Goal: Task Accomplishment & Management: Complete application form

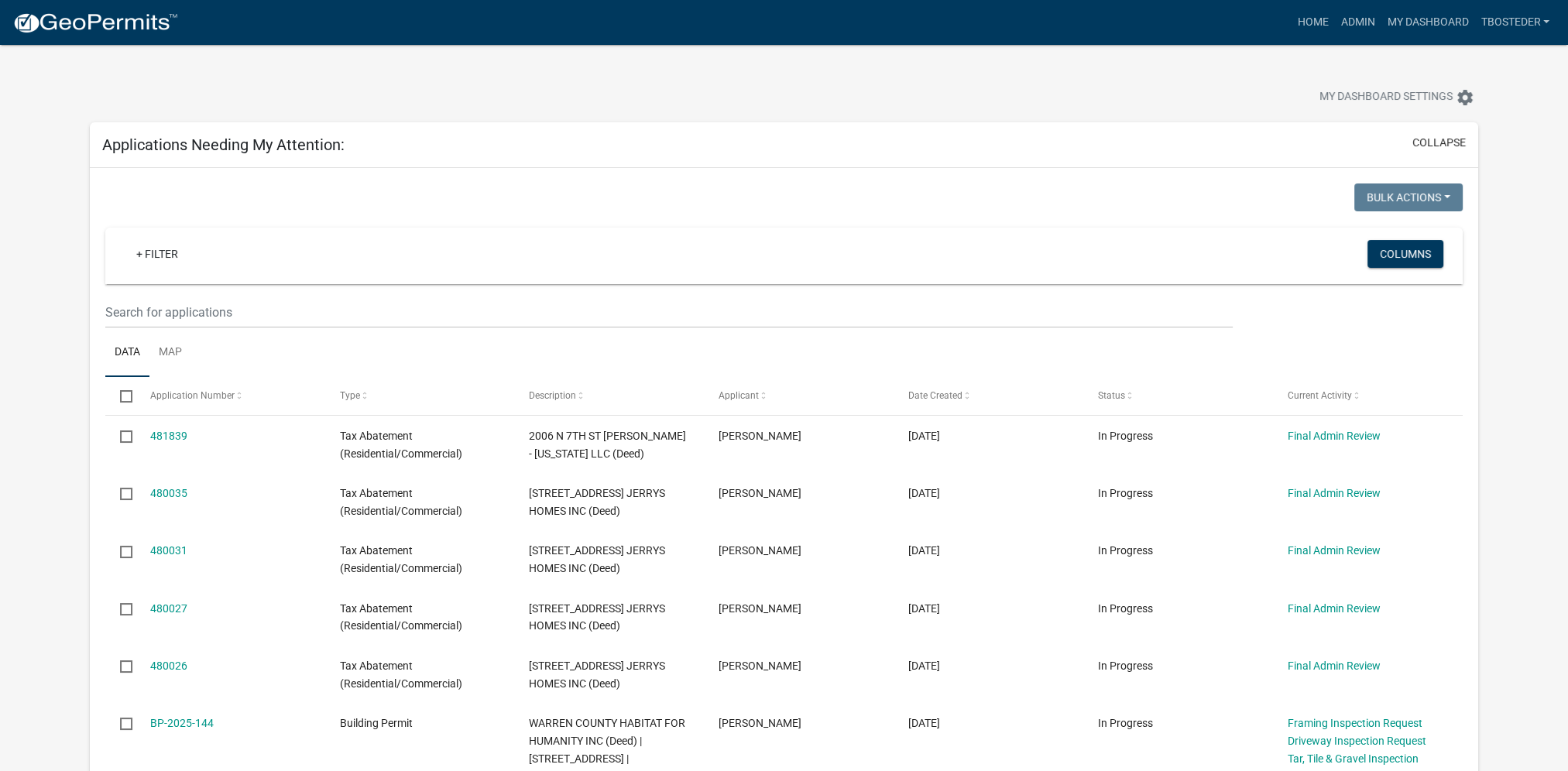
click at [492, 73] on div "My Dashboard Settings settings" at bounding box center [784, 81] width 1412 height 71
click at [1351, 53] on div "My Dashboard Settings settings" at bounding box center [784, 81] width 1412 height 71
click at [1360, 25] on link "Admin" at bounding box center [1357, 22] width 46 height 30
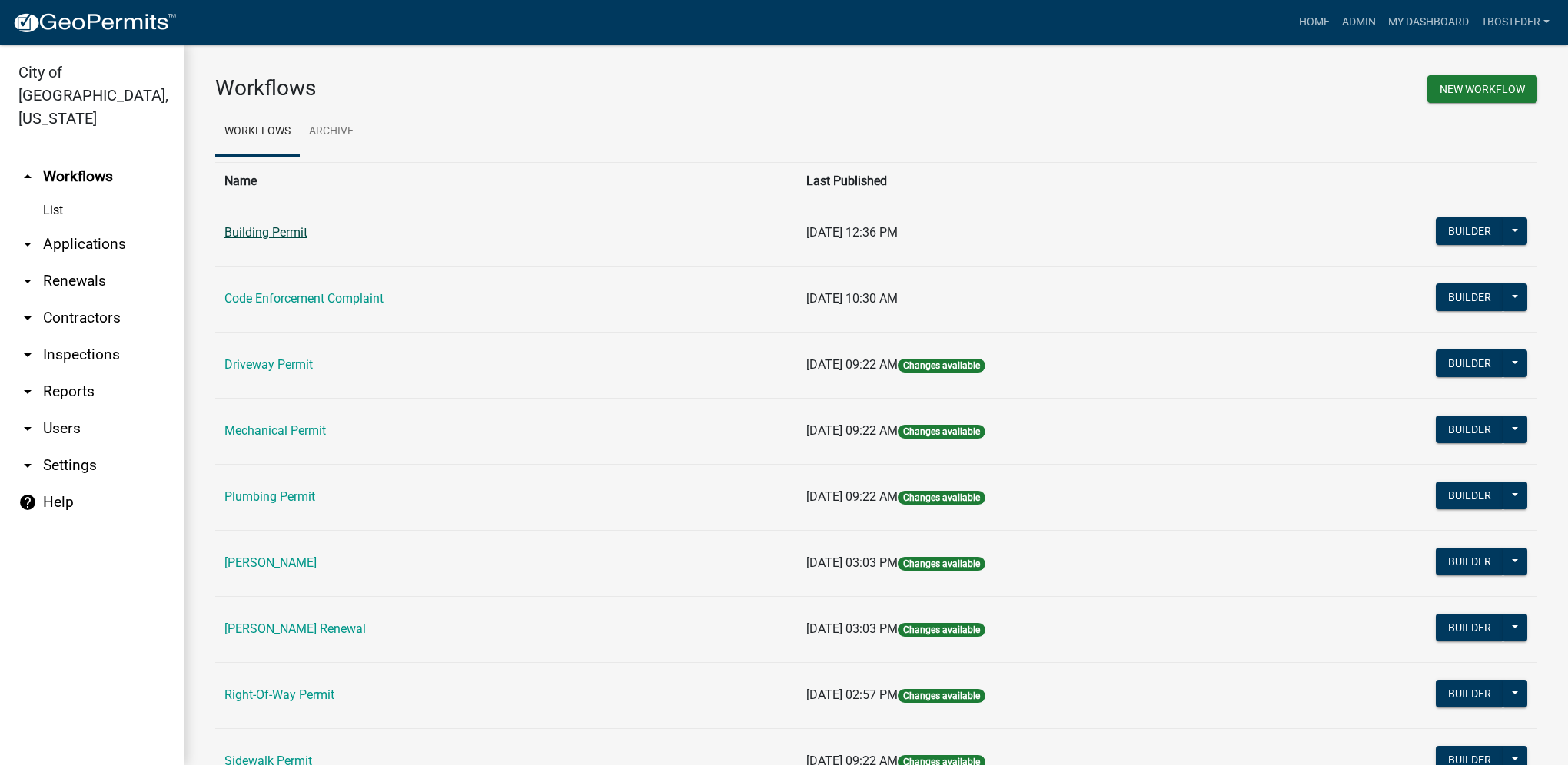
click at [273, 225] on link "Building Permit" at bounding box center [266, 232] width 83 height 14
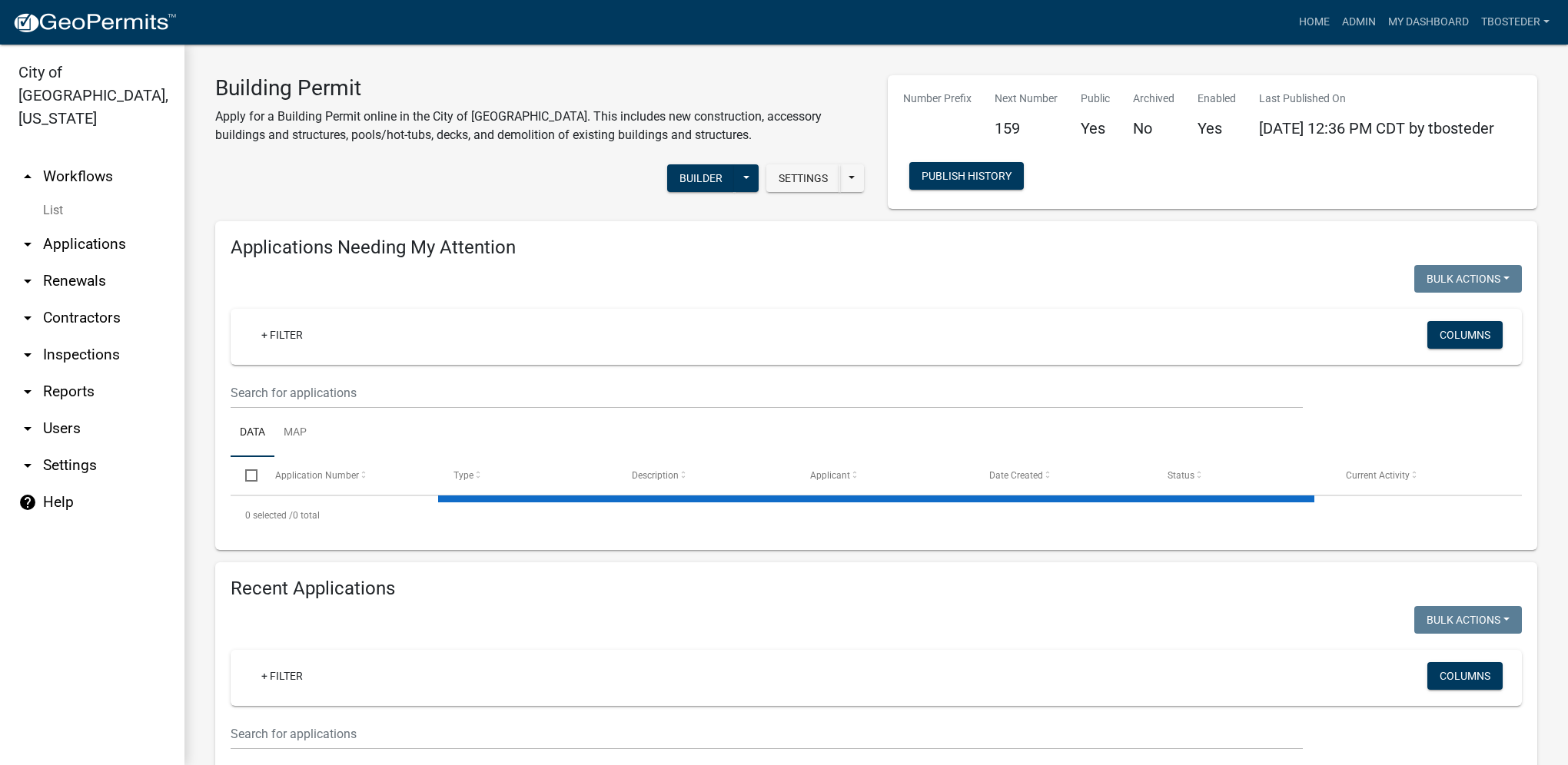
select select "1: 25"
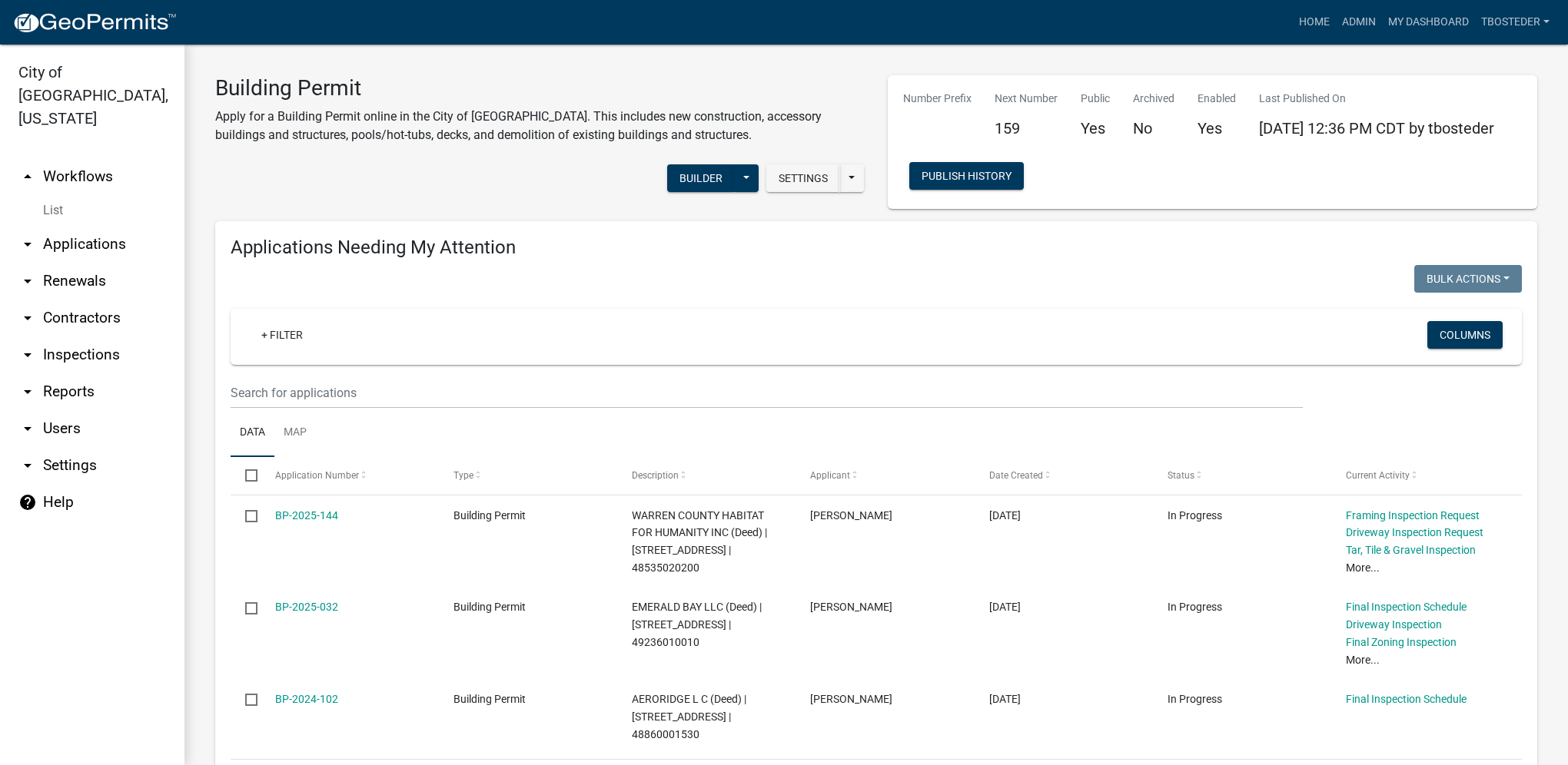
scroll to position [461, 0]
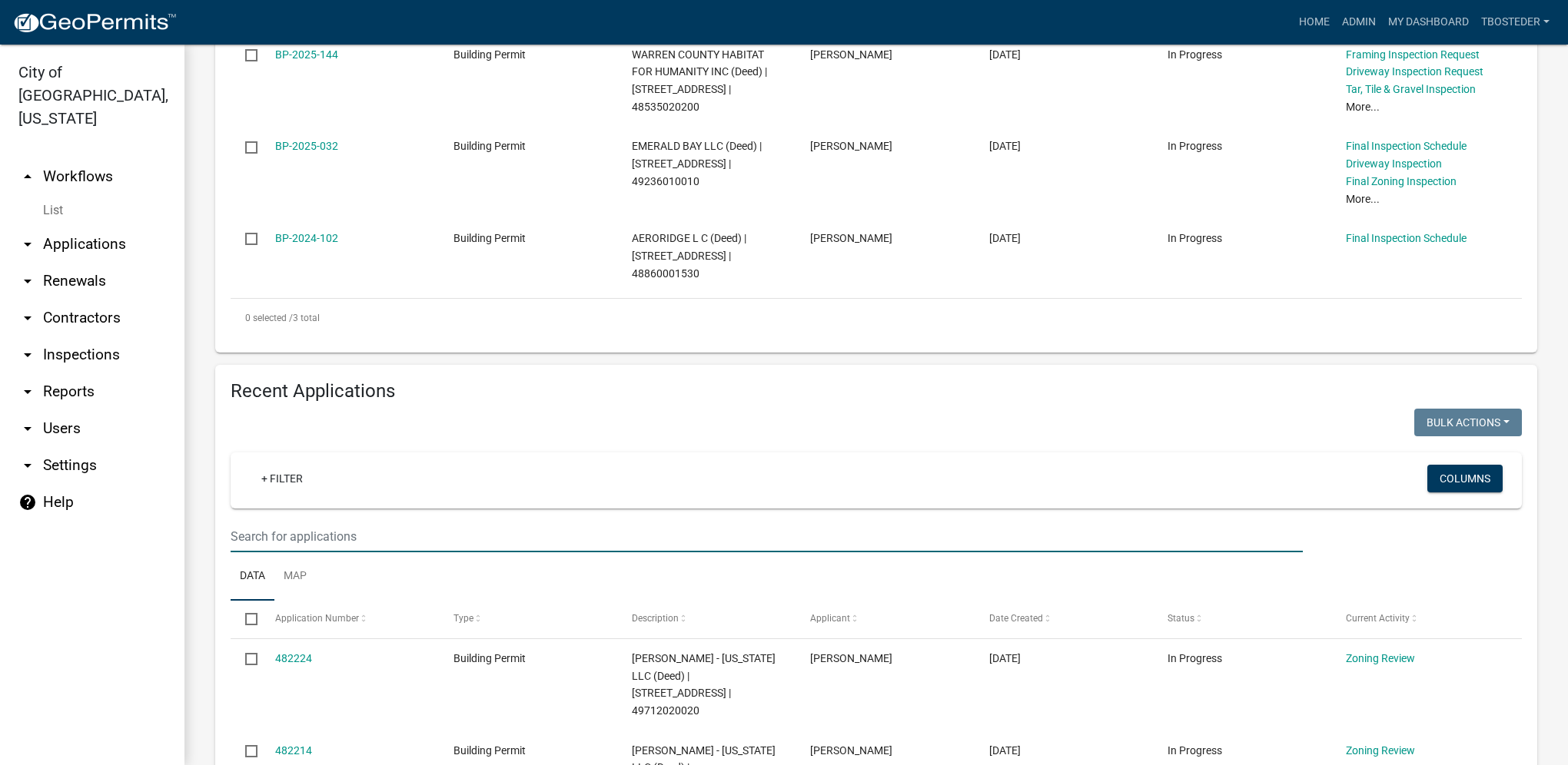
click at [396, 523] on input "text" at bounding box center [766, 536] width 1072 height 32
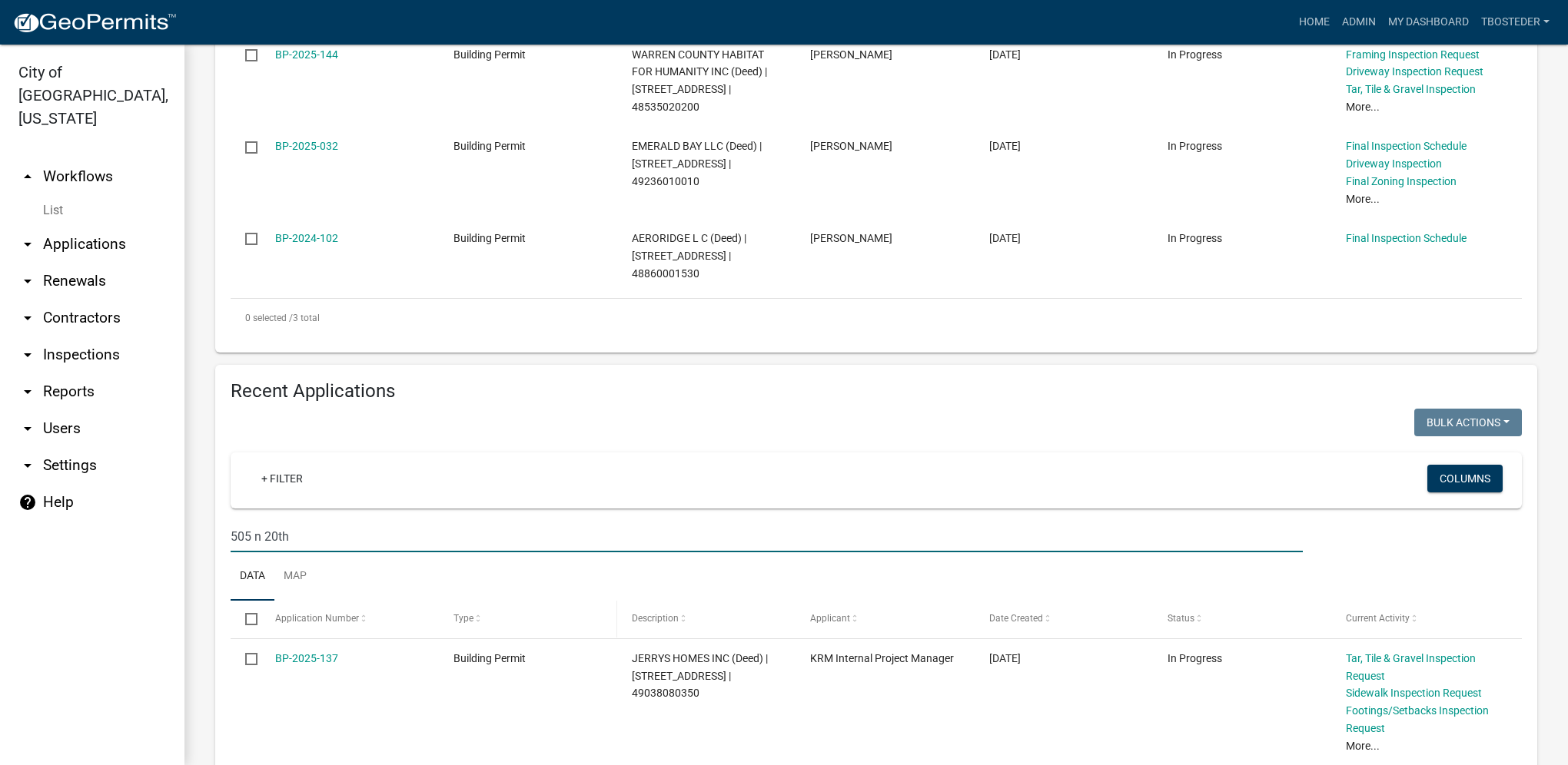
scroll to position [554, 0]
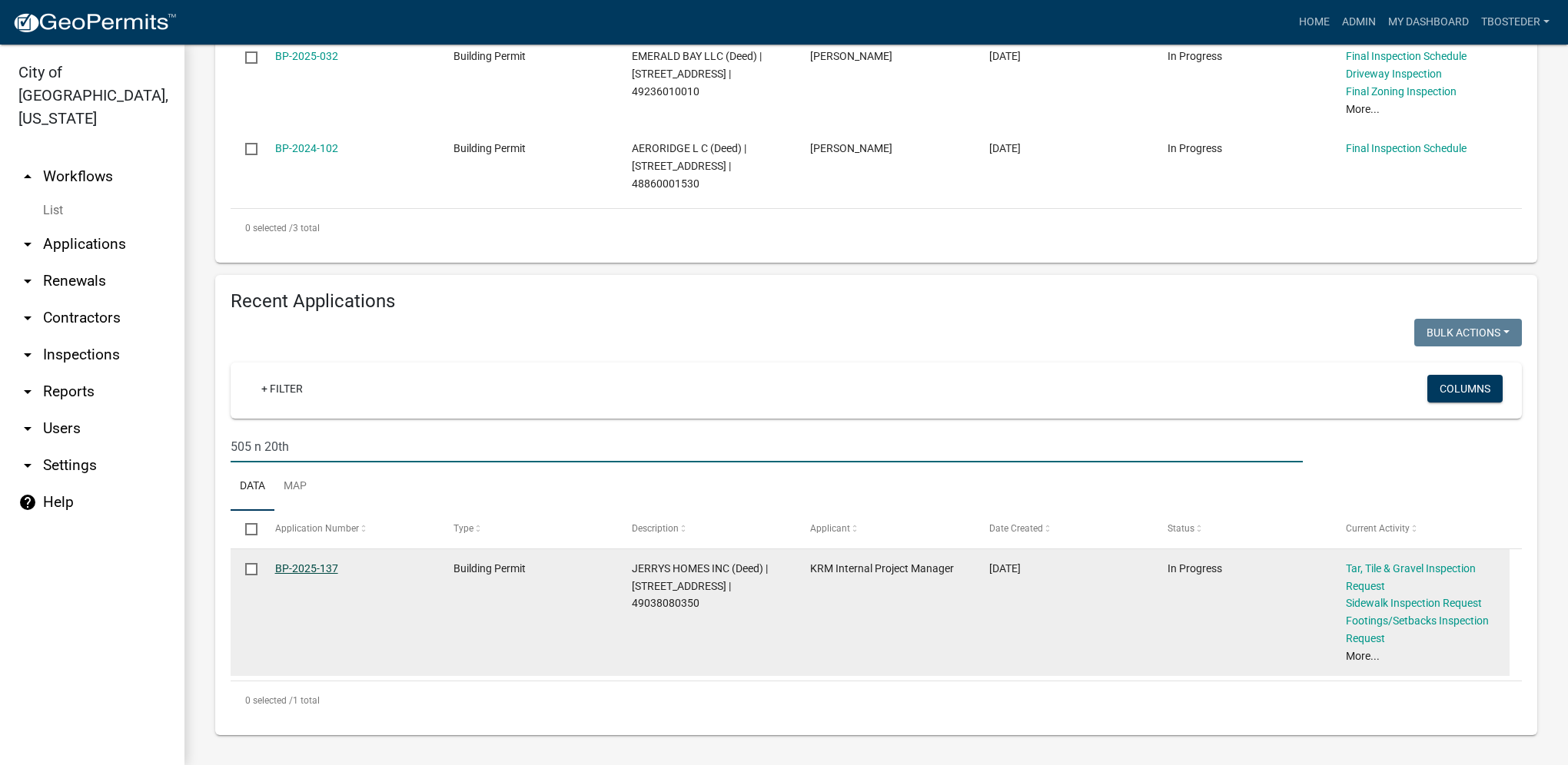
type input "505 n 20th"
click at [312, 568] on link "BP-2025-137" at bounding box center [307, 568] width 63 height 12
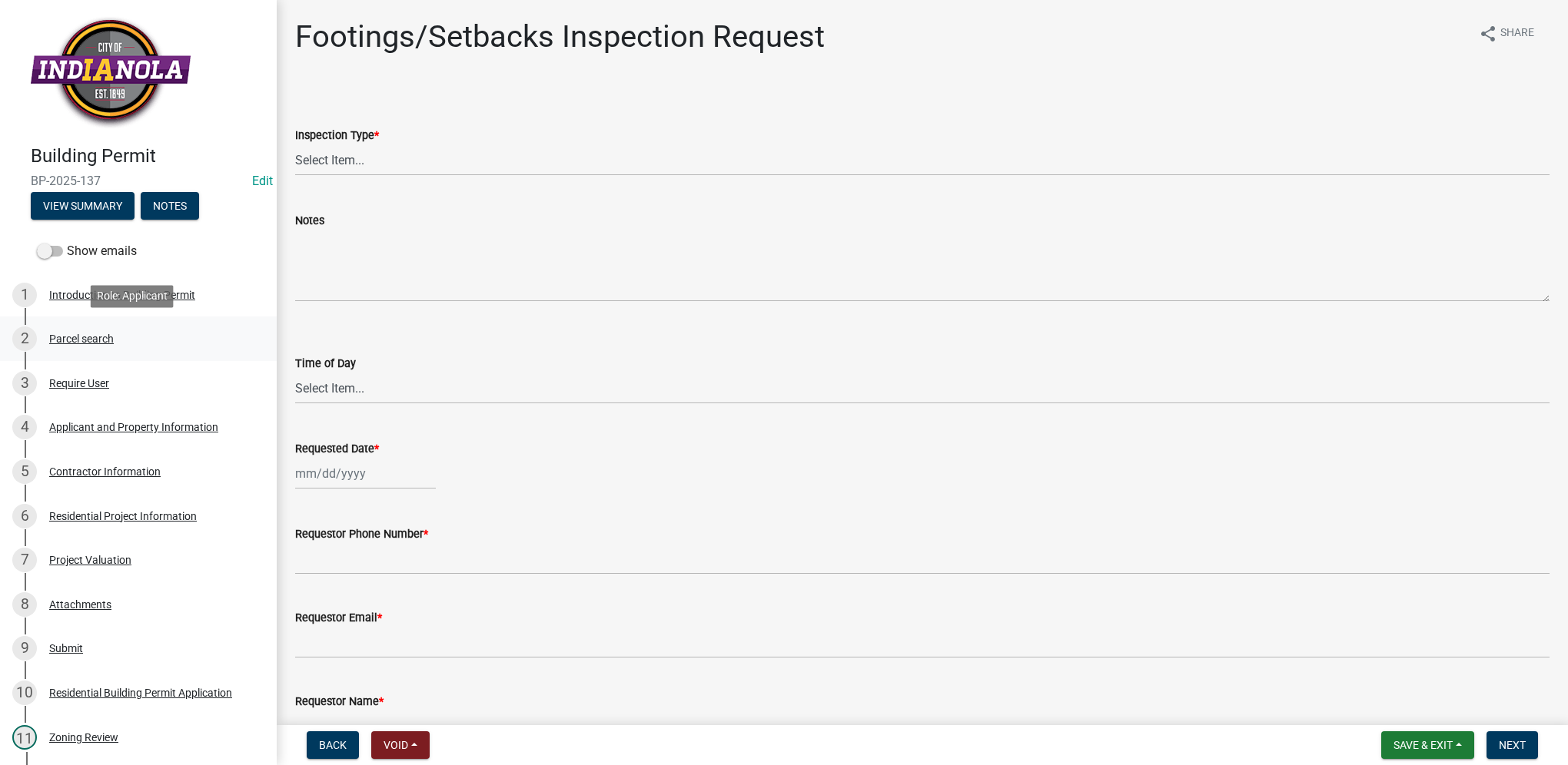
click at [68, 336] on div "Parcel search" at bounding box center [81, 338] width 65 height 11
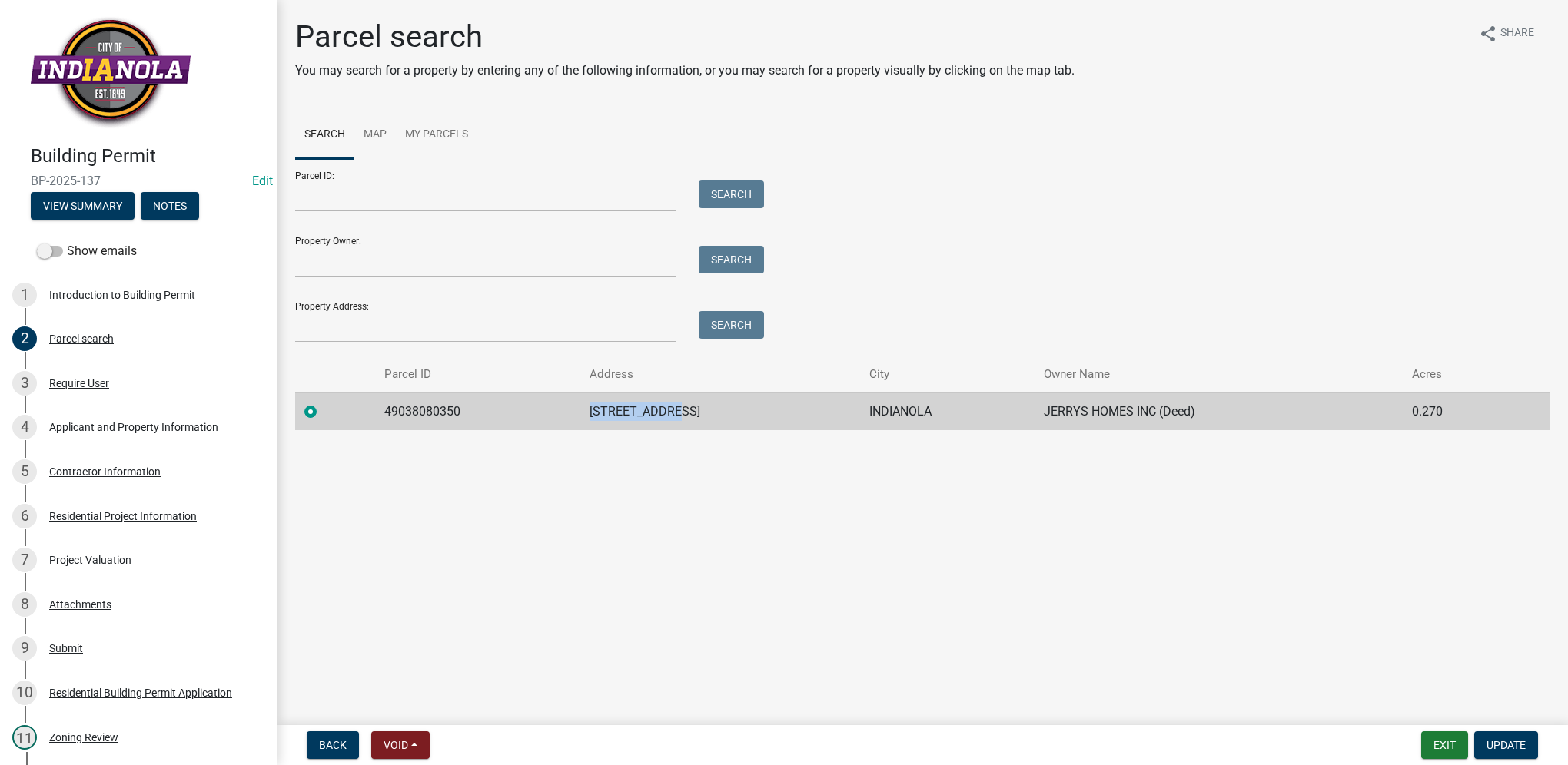
drag, startPoint x: 594, startPoint y: 419, endPoint x: 682, endPoint y: 418, distance: 88.0
click at [682, 418] on td "505 N 20TH ST" at bounding box center [720, 411] width 280 height 37
copy td "505 N 20TH ST"
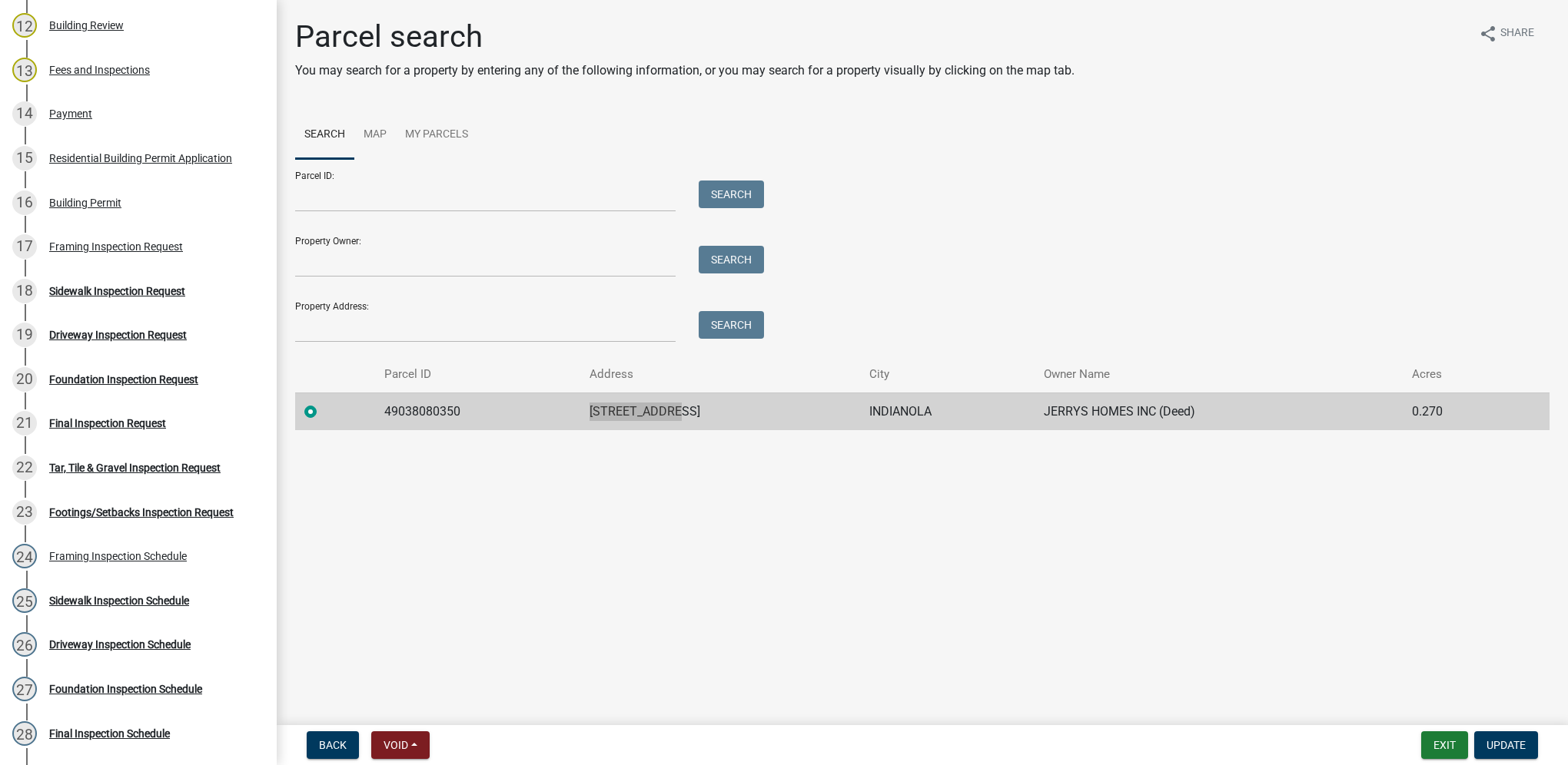
scroll to position [769, 0]
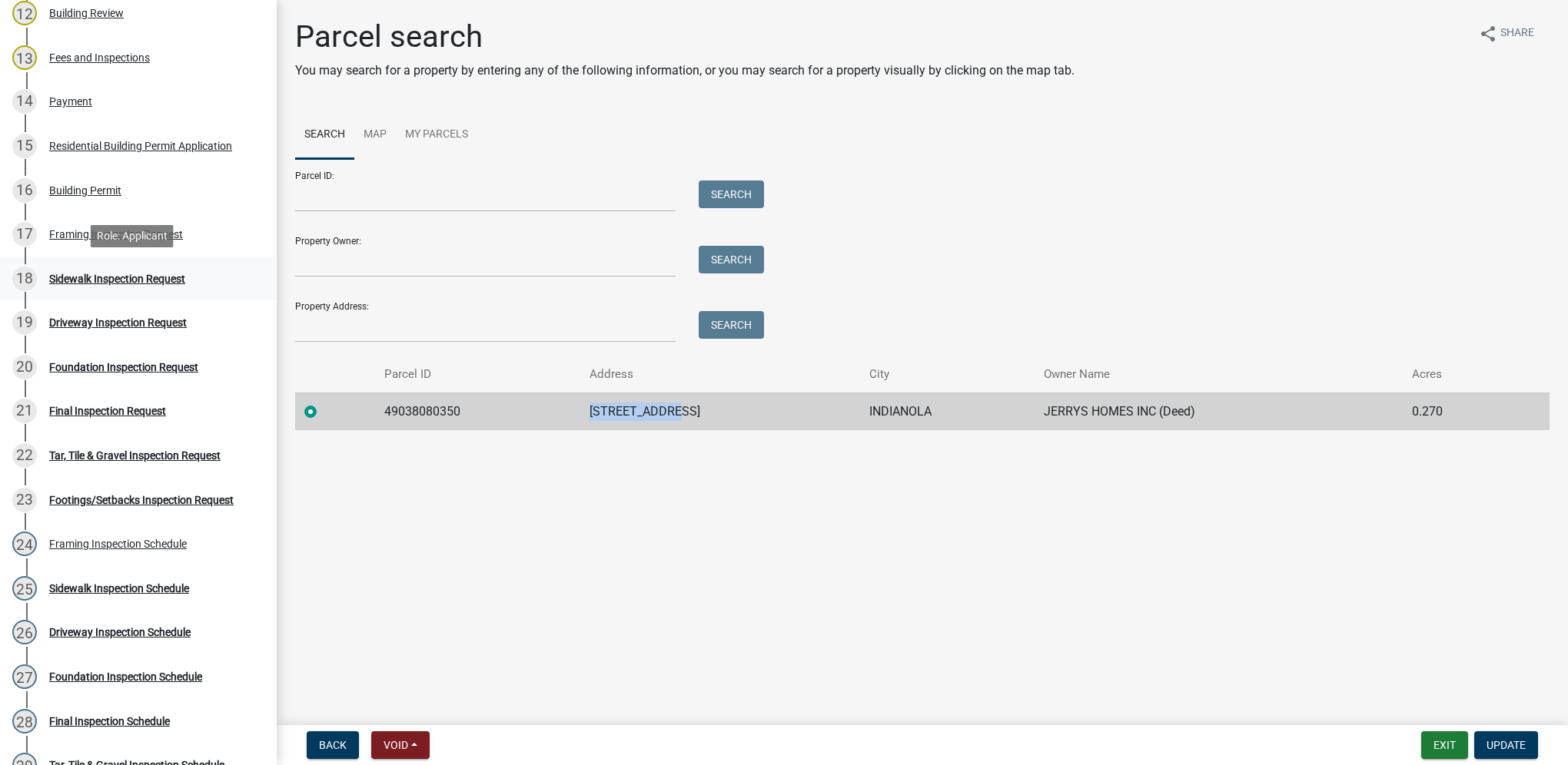
click at [160, 279] on div "Sidewalk Inspection Request" at bounding box center [117, 278] width 136 height 11
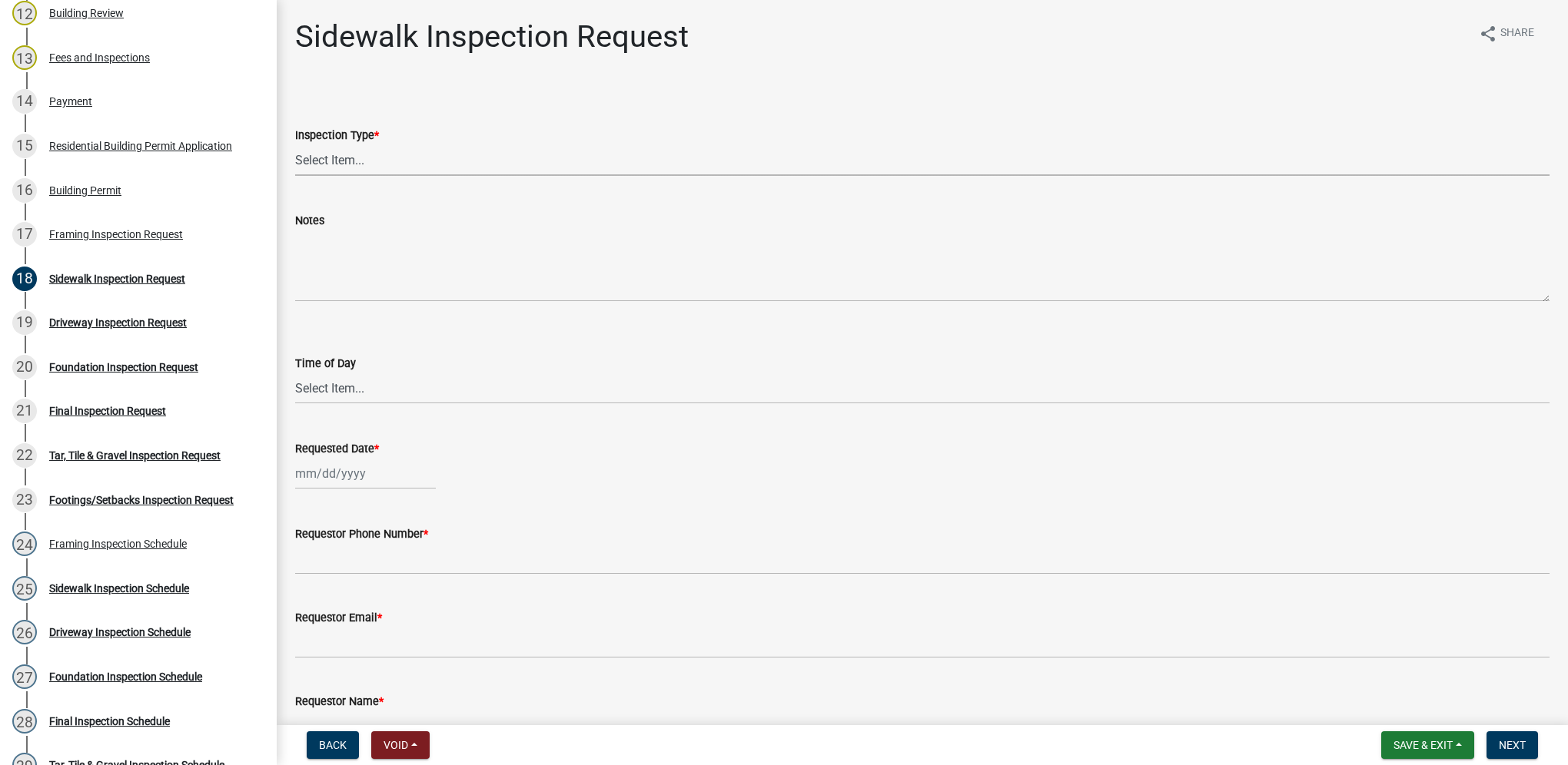
click at [415, 160] on select "Select Item... Sidewalk" at bounding box center [922, 159] width 1255 height 32
click at [295, 144] on select "Select Item... Sidewalk" at bounding box center [922, 159] width 1255 height 32
select select "31d1f77b-2535-448a-860d-f15fb204707d"
click at [358, 389] on select "Select Item... AM PM" at bounding box center [922, 388] width 1255 height 32
click at [295, 372] on select "Select Item... AM PM" at bounding box center [922, 388] width 1255 height 32
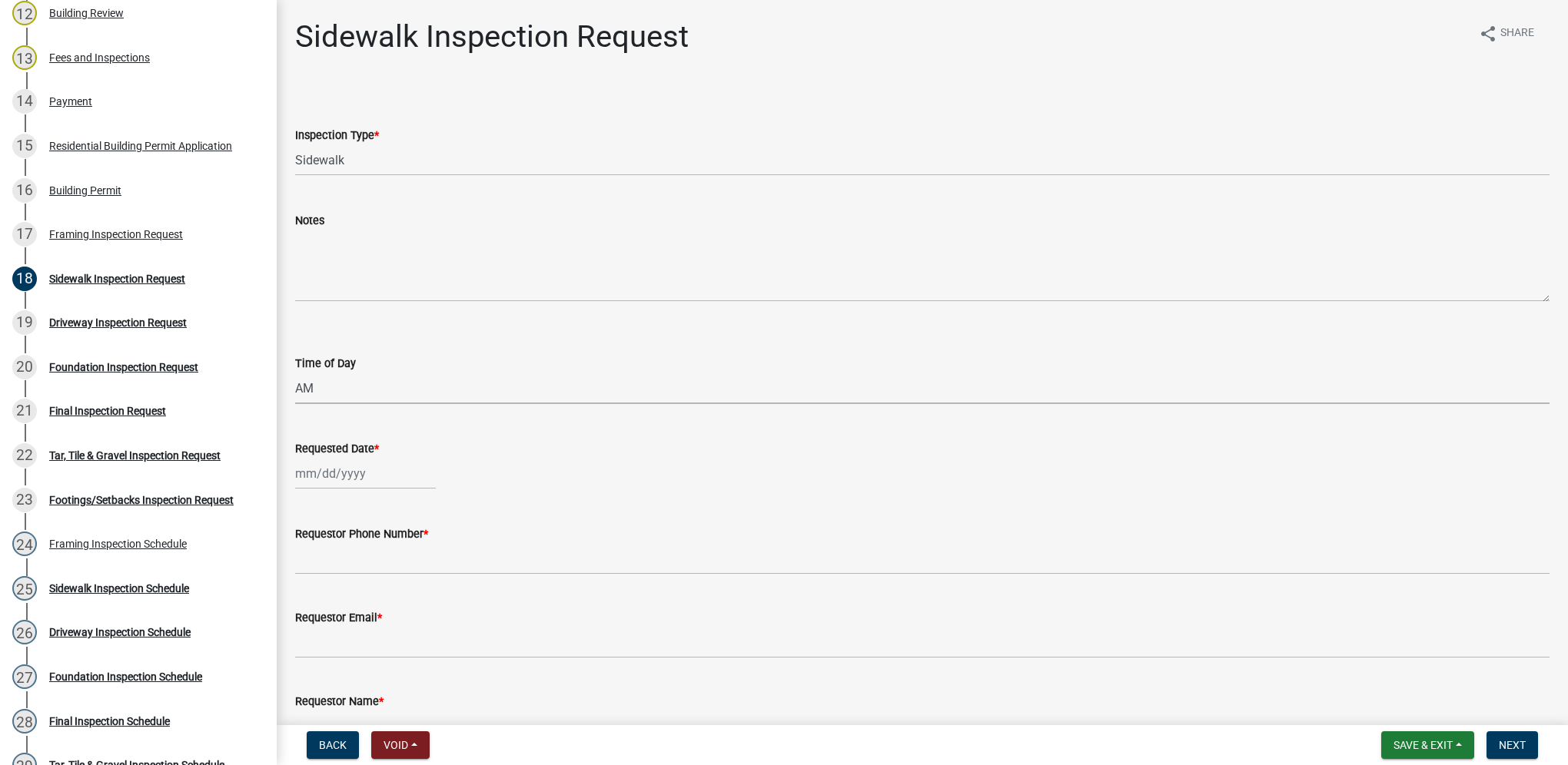
select select "88af556d-fdf1-454b-b933-61cadeae1443"
click at [354, 485] on div at bounding box center [365, 474] width 140 height 32
select select "9"
select select "2025"
click at [333, 621] on div "23" at bounding box center [335, 629] width 25 height 25
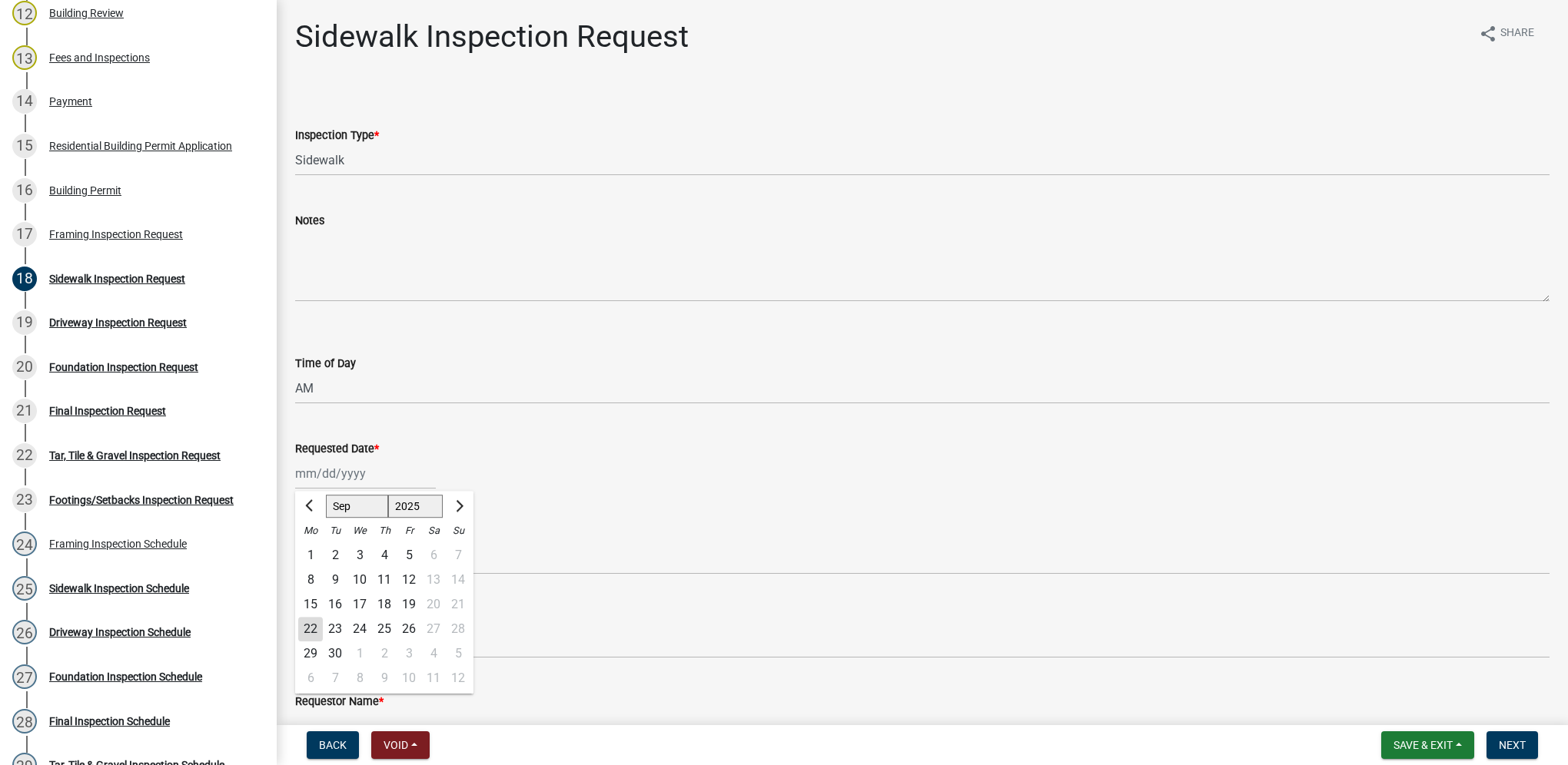
type input "09/23/2025"
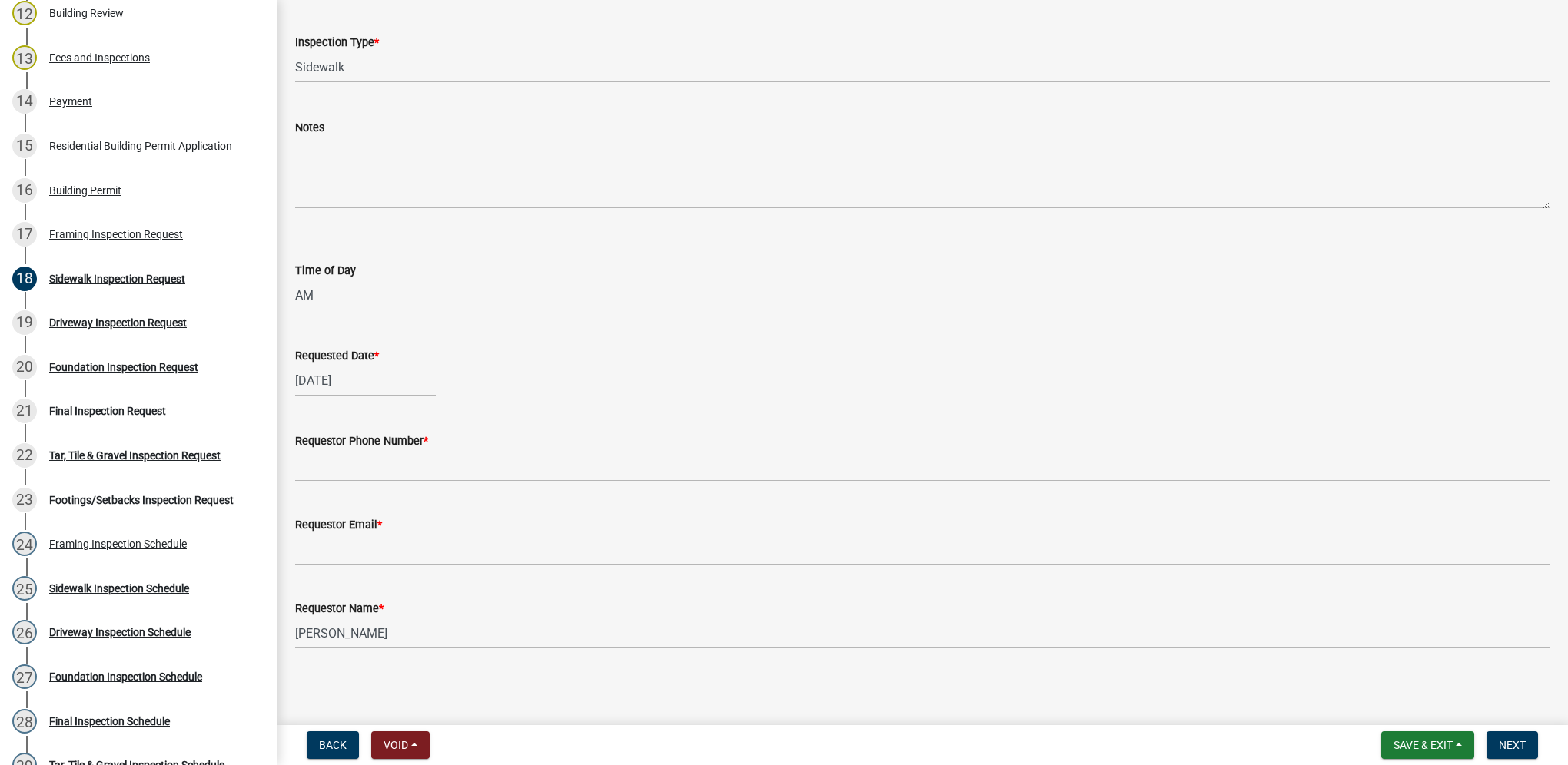
scroll to position [96, 0]
click at [338, 568] on wm-data-entity-input "Requestor Email *" at bounding box center [922, 534] width 1255 height 84
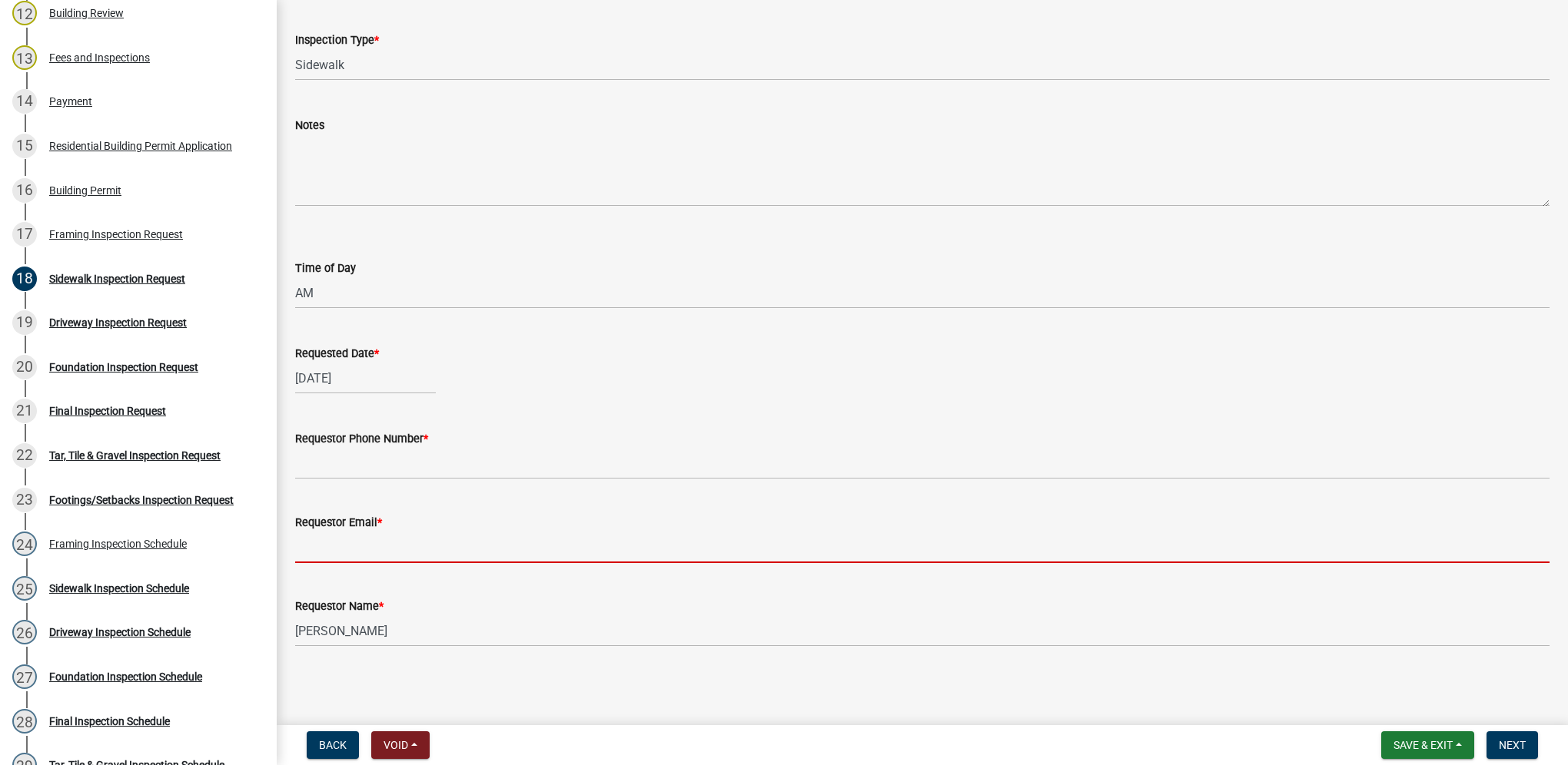
click at [336, 547] on input "Requestor Email *" at bounding box center [922, 547] width 1255 height 32
type input "na@na.com"
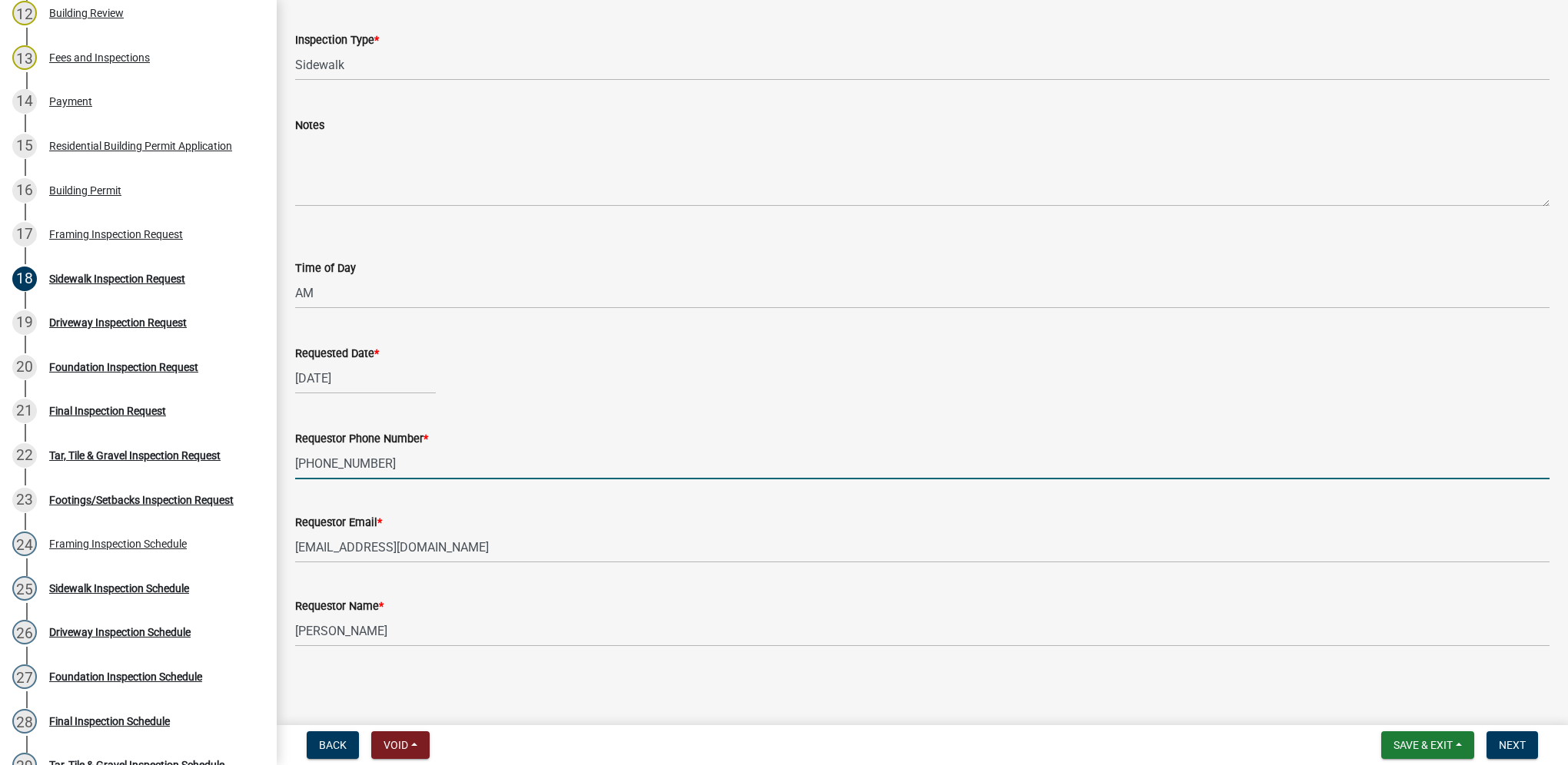
drag, startPoint x: 329, startPoint y: 443, endPoint x: 281, endPoint y: 447, distance: 48.2
click at [282, 448] on div "Sidewalk Inspection Request share Share Inspection Type * Select Item... Sidewa…" at bounding box center [923, 298] width 1292 height 750
type input "515-770-4588"
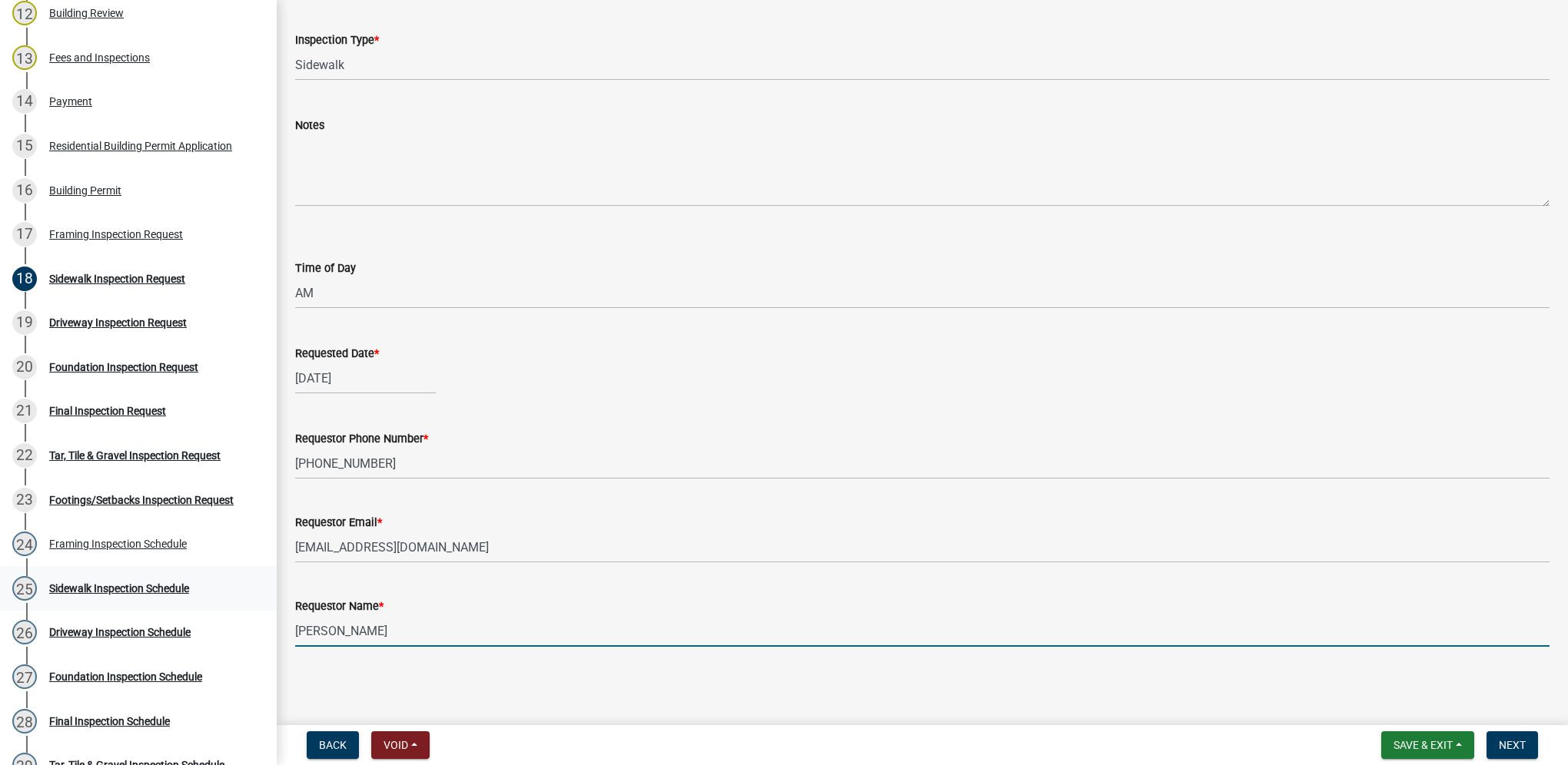
drag, startPoint x: 415, startPoint y: 643, endPoint x: 262, endPoint y: 583, distance: 164.3
click at [239, 622] on div "Building Permit BP-2025-137 Edit View Summary Notes Show emails 1 Introduction …" at bounding box center [784, 382] width 1568 height 765
type input "Miguel"
click at [1519, 749] on span "Next" at bounding box center [1513, 745] width 27 height 12
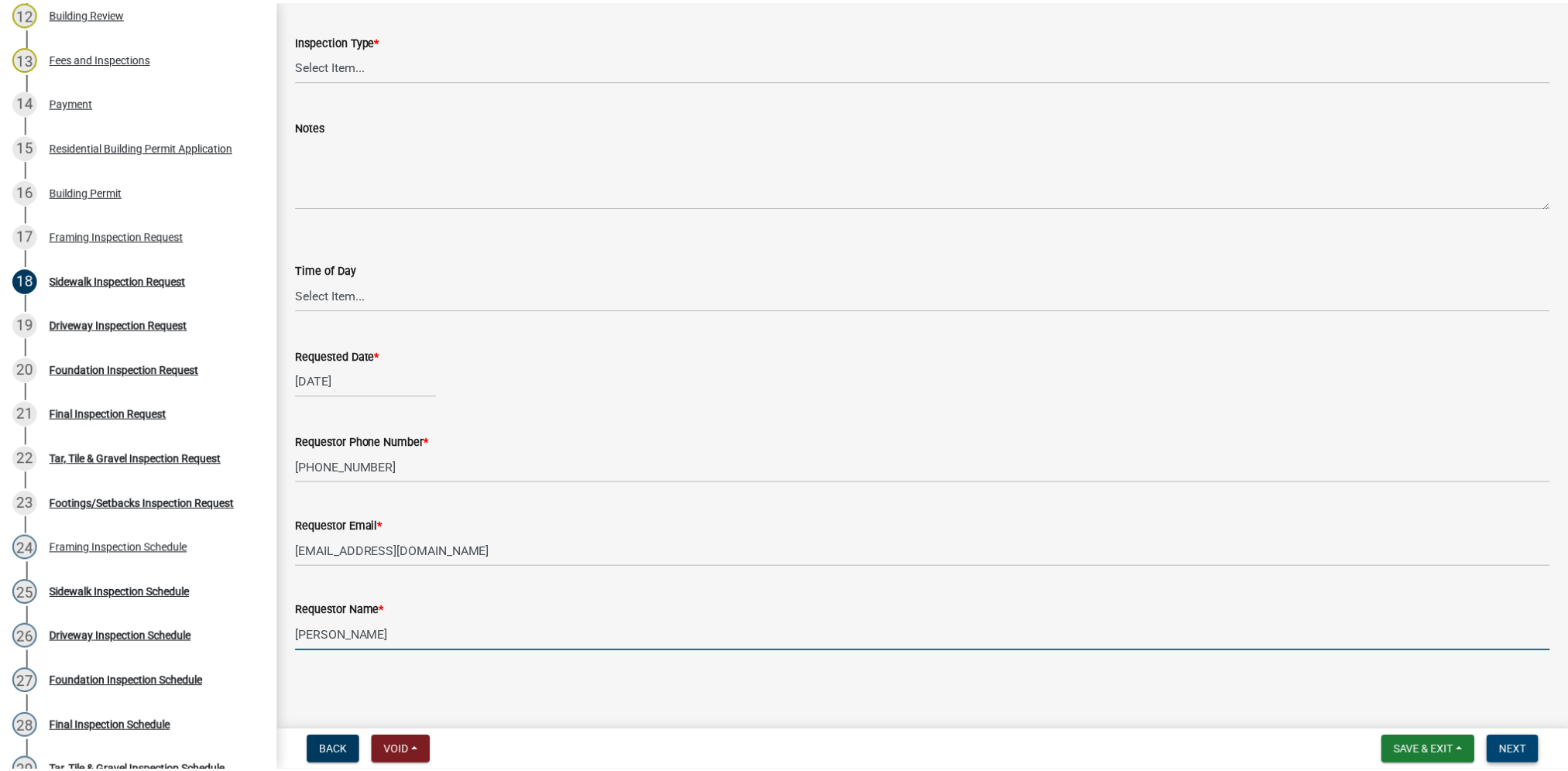
scroll to position [0, 0]
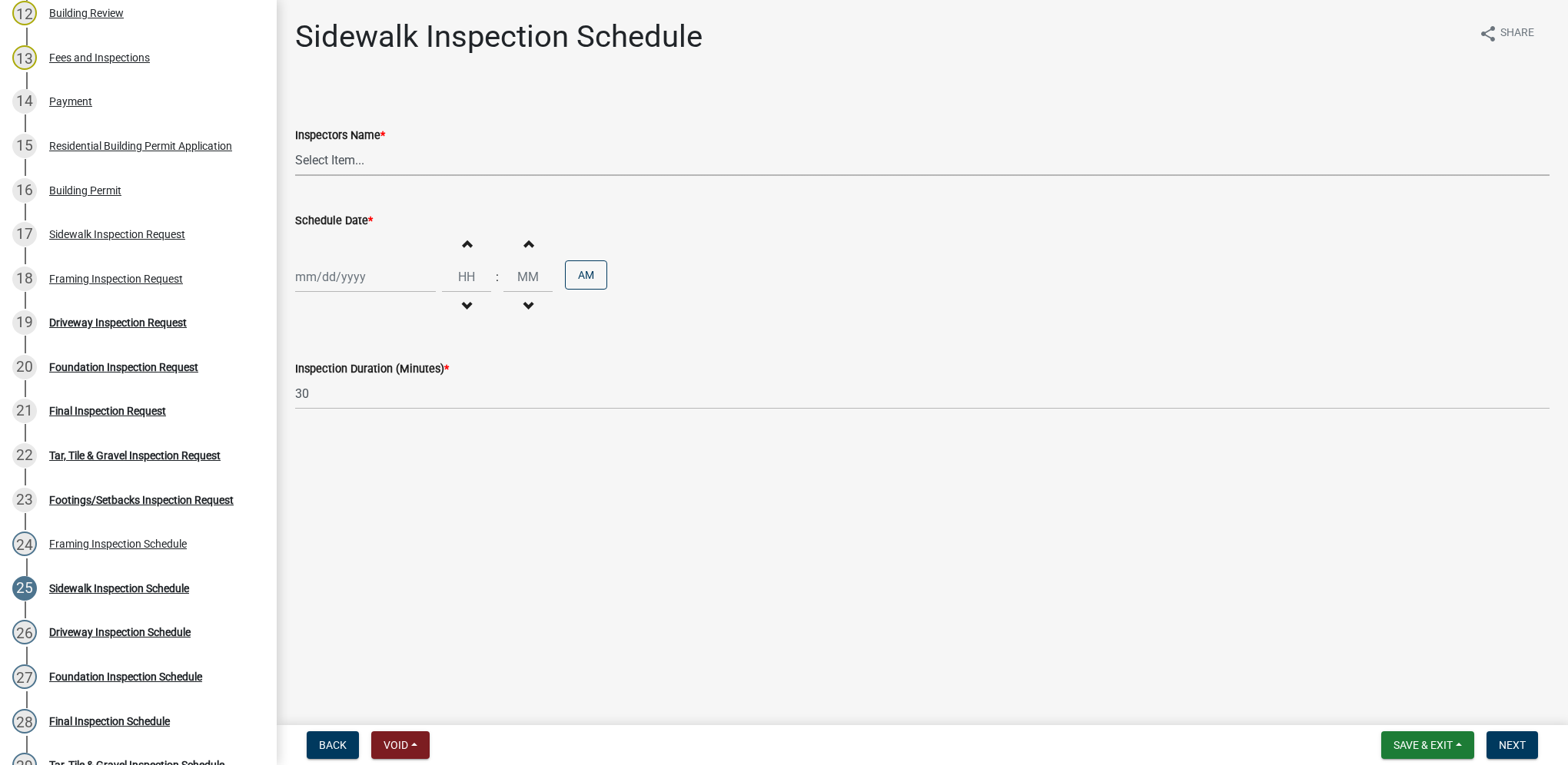
drag, startPoint x: 315, startPoint y: 159, endPoint x: 321, endPoint y: 172, distance: 14.3
click at [315, 159] on select "Select Item... IndianolaInspector (Indianola Other Inspector) T. Little (Timoth…" at bounding box center [922, 159] width 1255 height 32
select select "27b8dde7-9ed4-44e4-ae8e-5969b60be3e6"
click at [295, 144] on select "Select Item... IndianolaInspector (Indianola Other Inspector) T. Little (Timoth…" at bounding box center [922, 159] width 1255 height 32
click at [336, 272] on div at bounding box center [365, 277] width 140 height 32
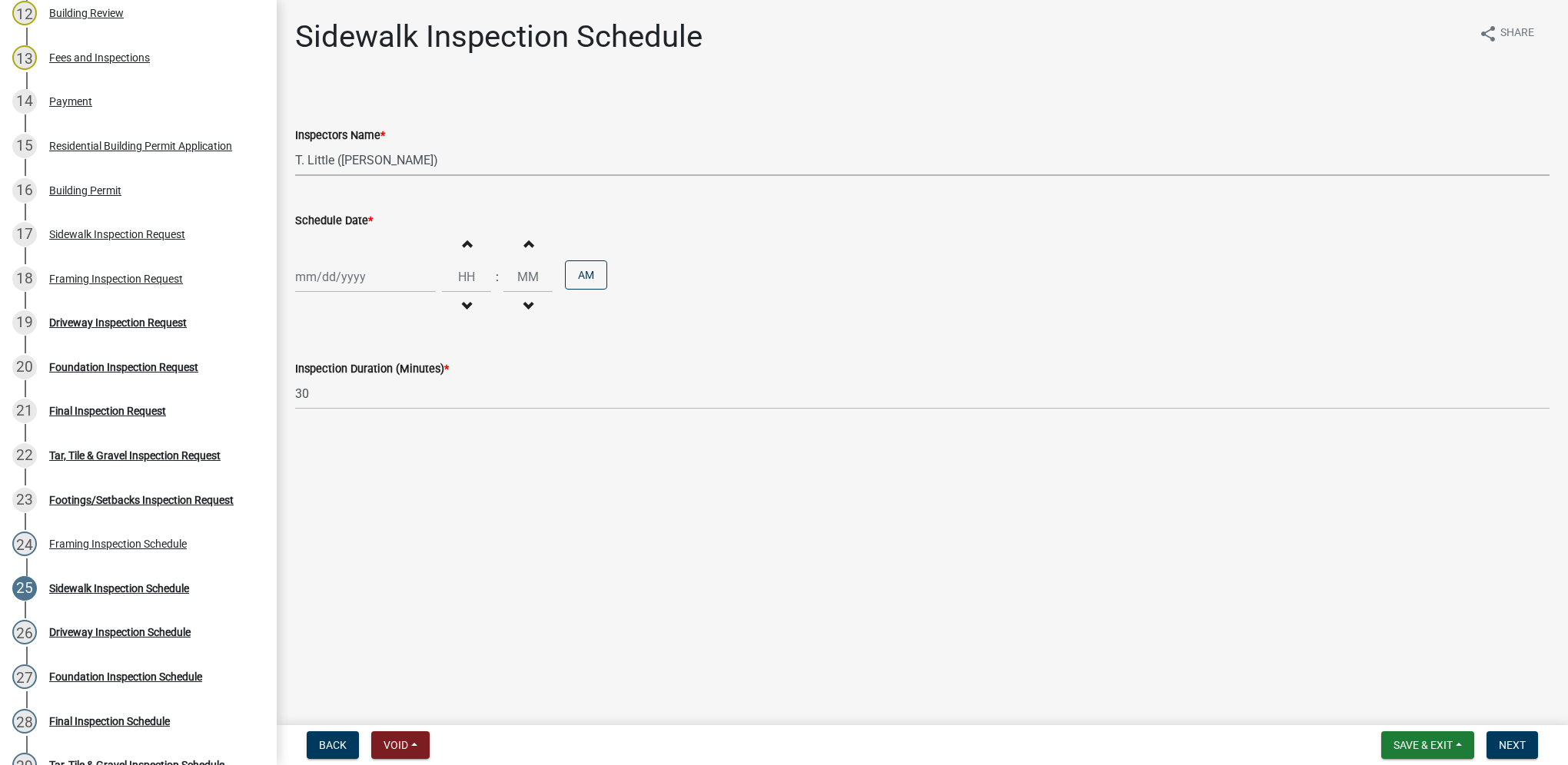
select select "9"
select select "2025"
click at [340, 429] on div "23" at bounding box center [335, 433] width 25 height 25
type input "09/23/2025"
click at [464, 281] on input "Hours" at bounding box center [466, 277] width 49 height 32
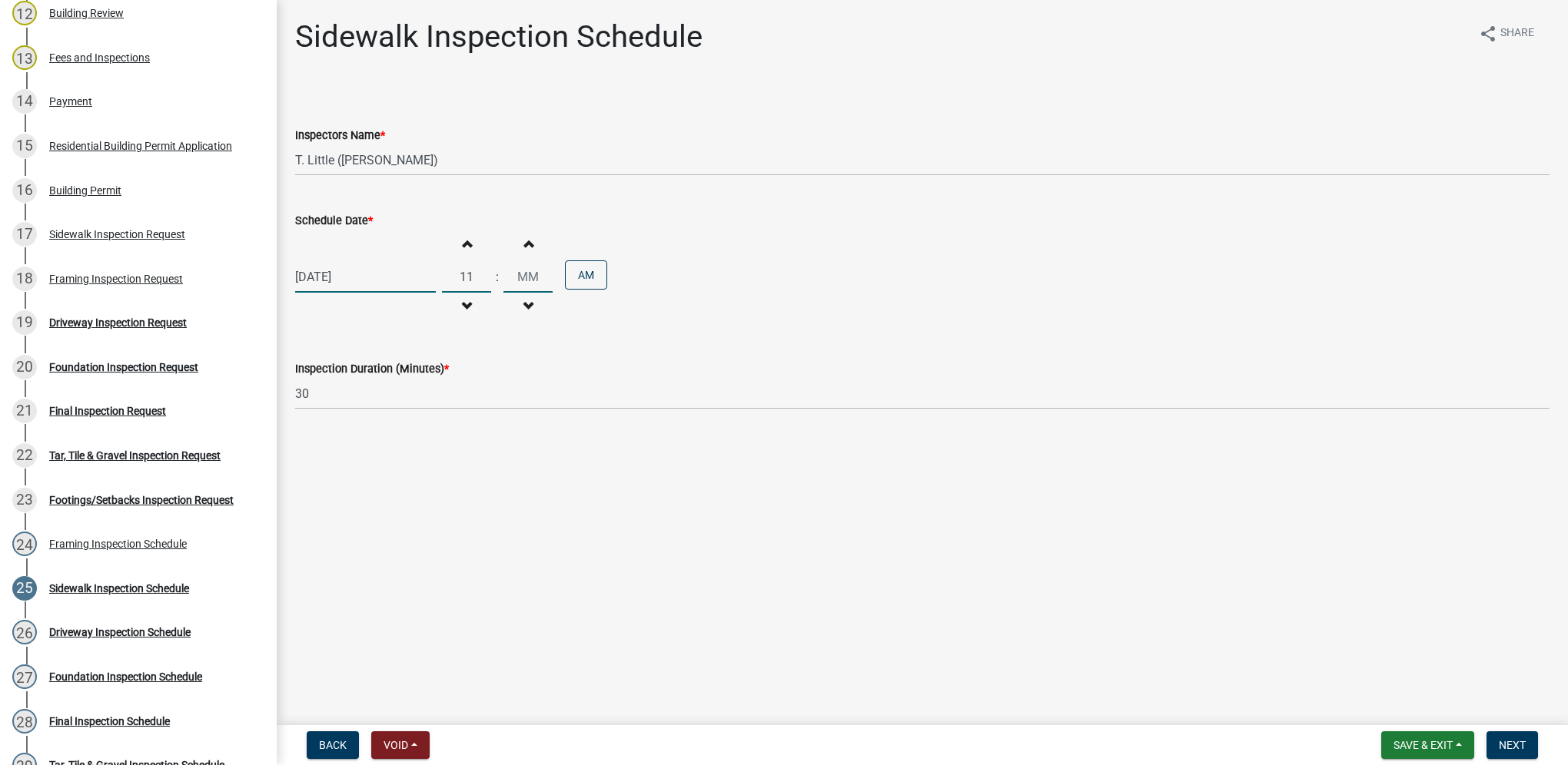
type input "11"
type input "00"
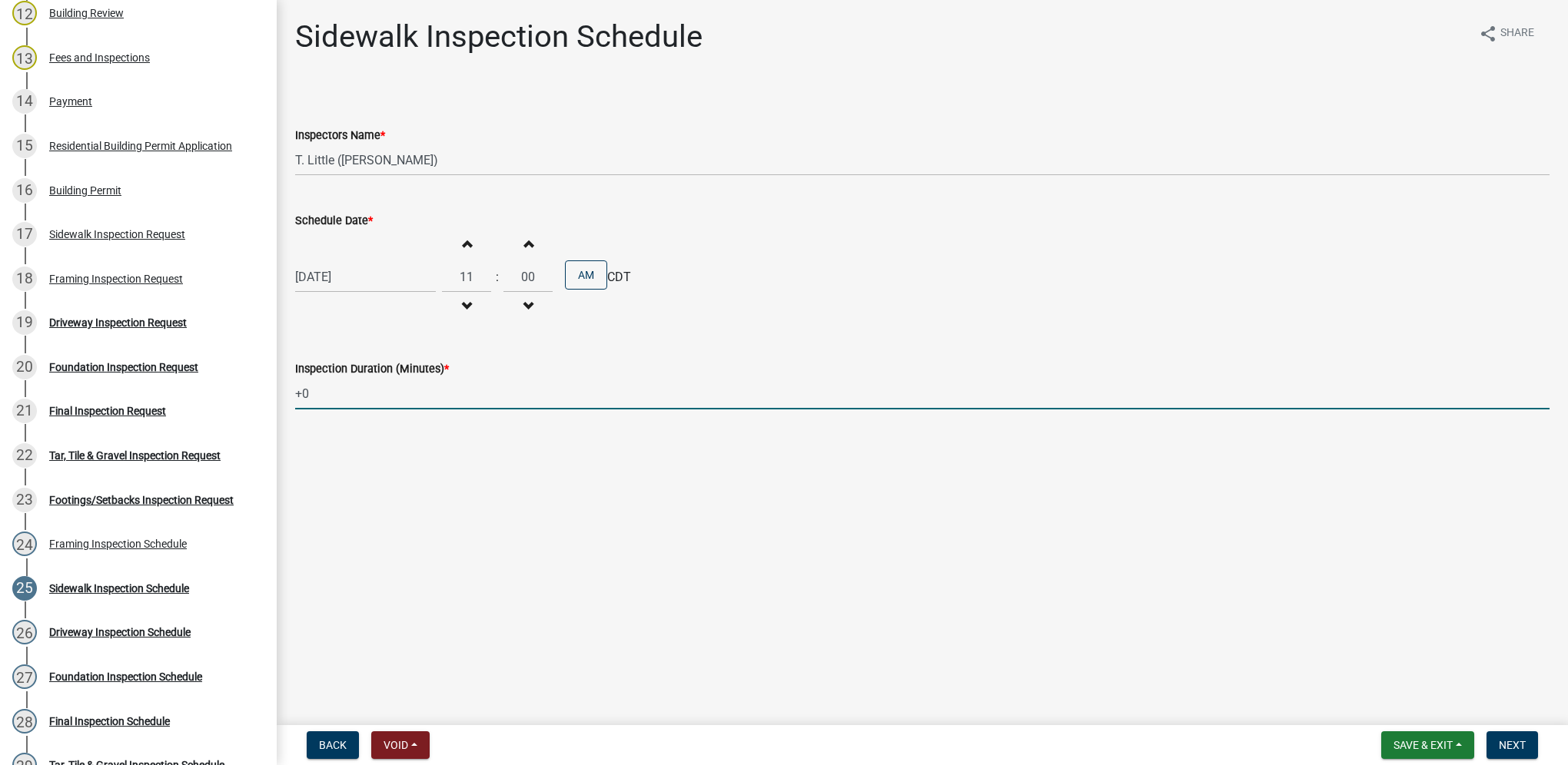
type input "+"
type input "60"
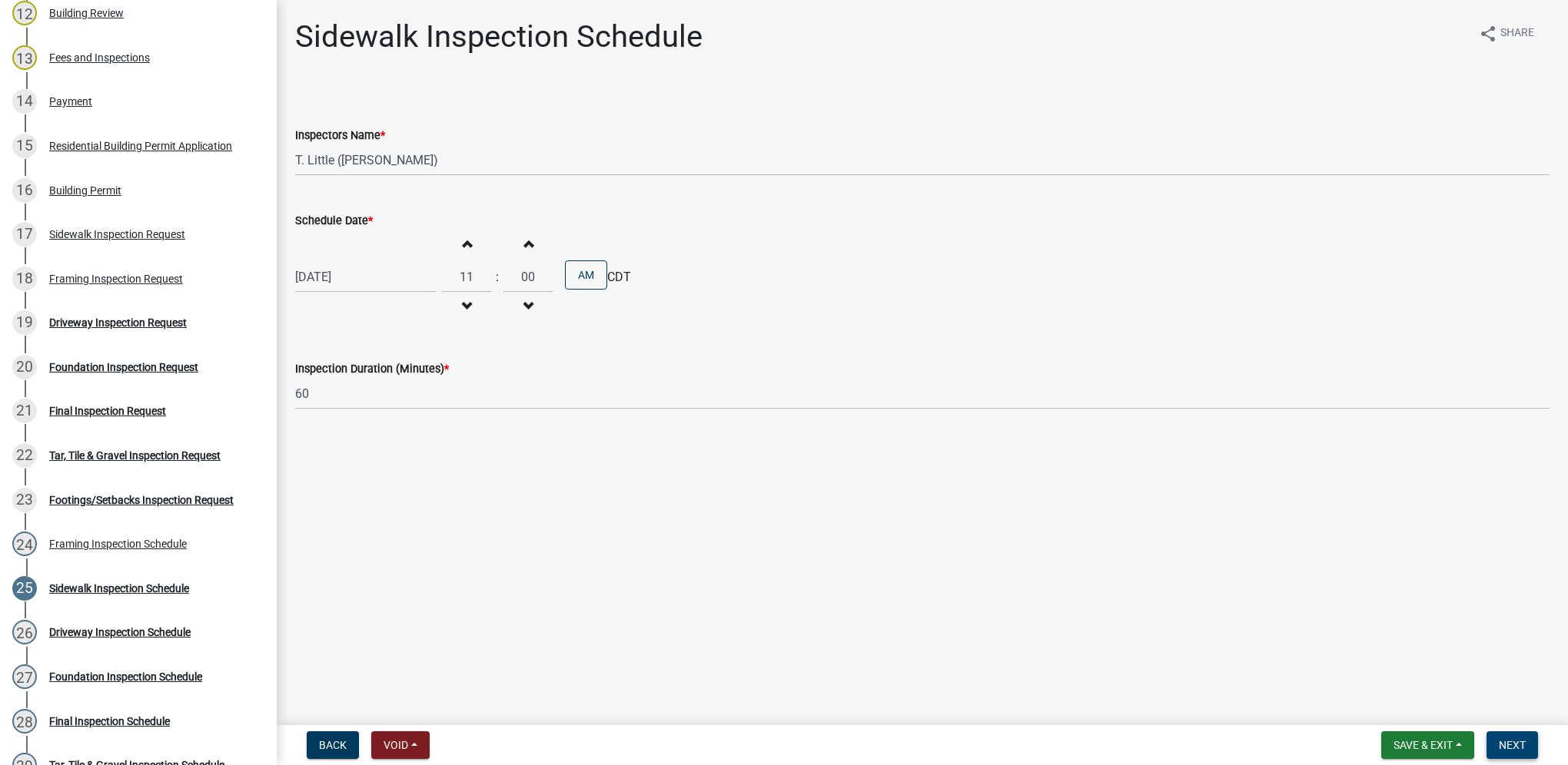
click at [1507, 737] on button "Next" at bounding box center [1513, 745] width 52 height 28
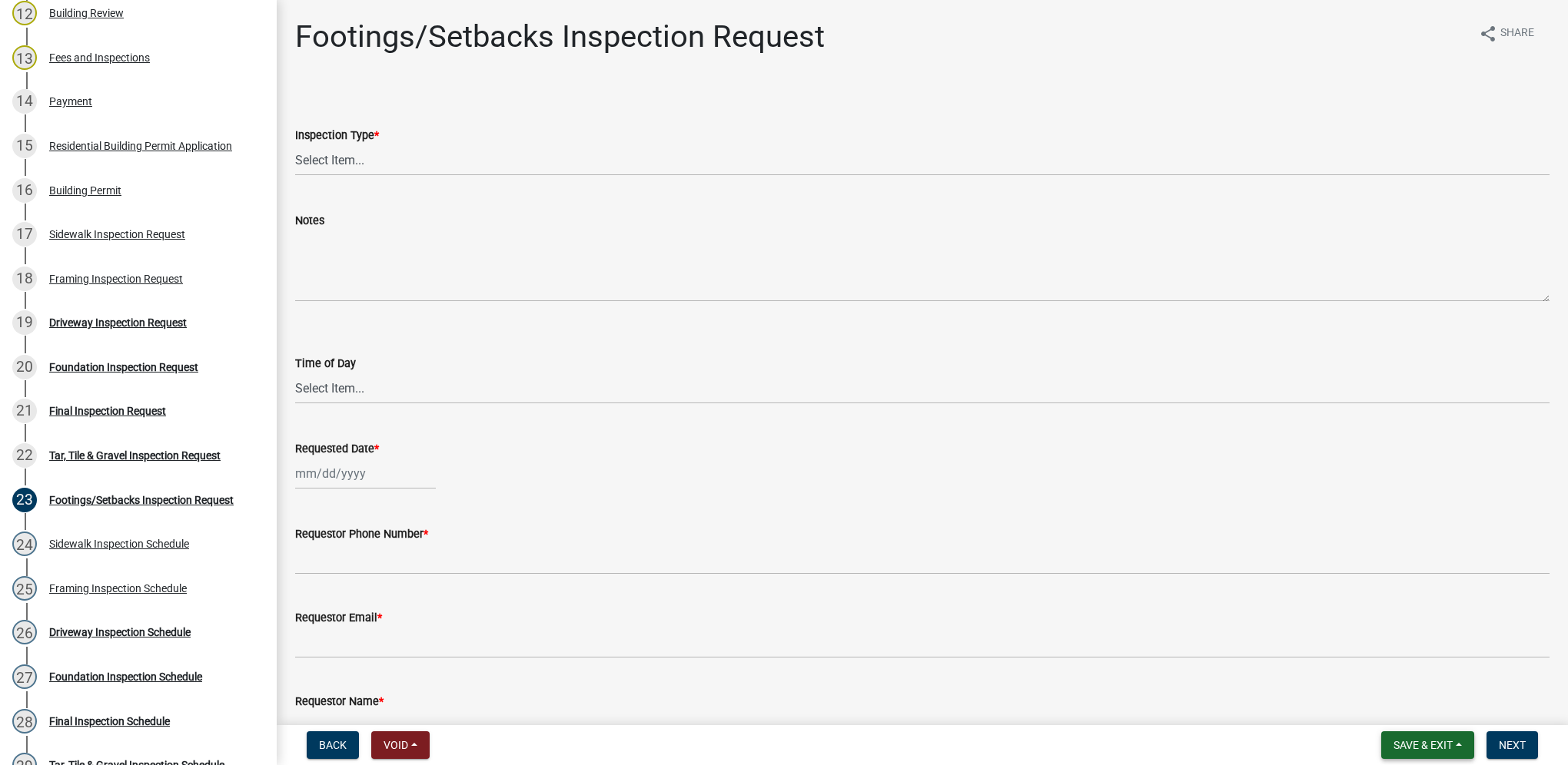
click at [1442, 741] on span "Save & Exit" at bounding box center [1424, 745] width 59 height 12
click at [1428, 703] on button "Save & Exit" at bounding box center [1412, 705] width 123 height 37
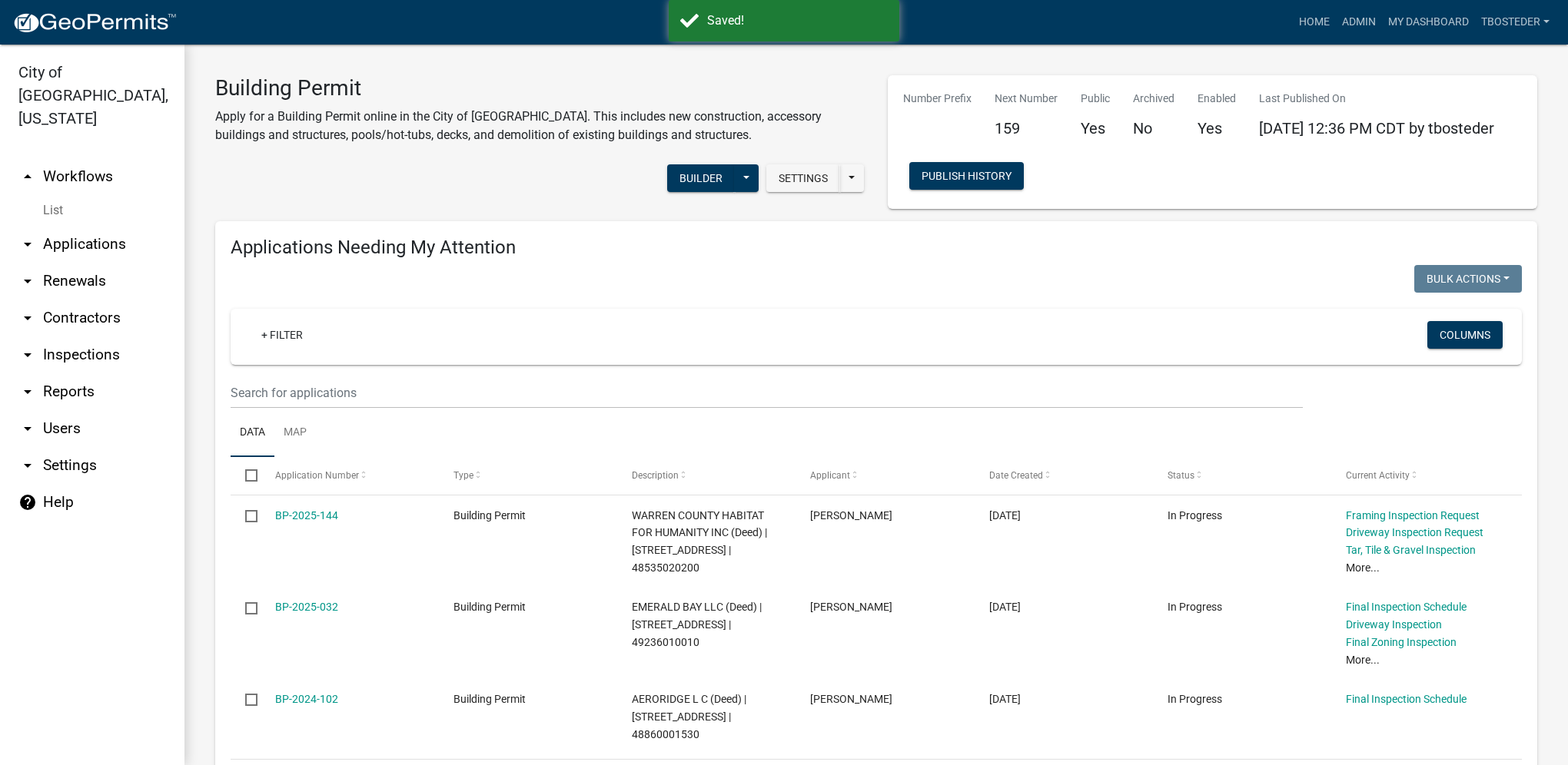
select select "1: 25"
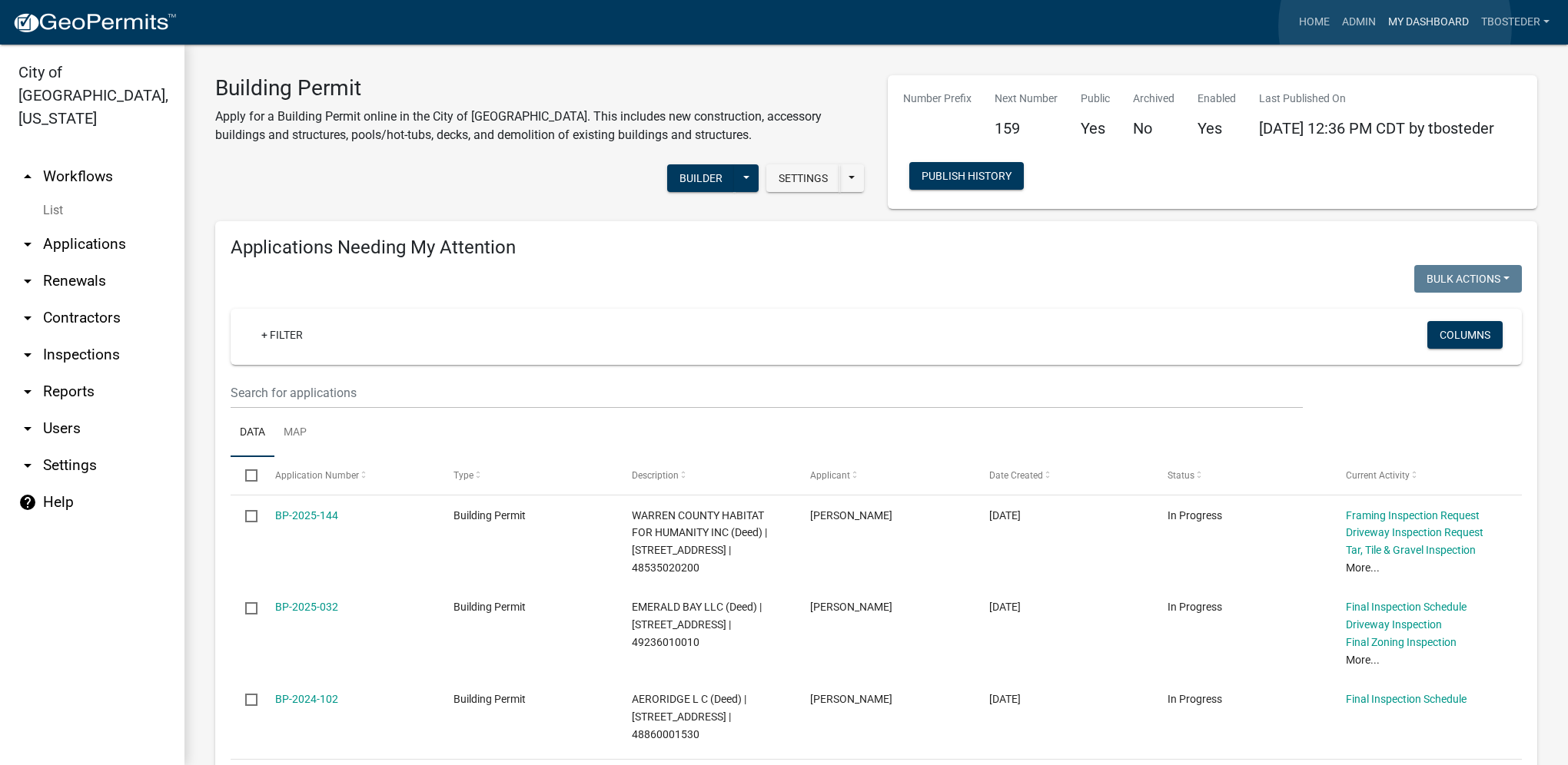
click at [1395, 26] on link "My Dashboard" at bounding box center [1428, 22] width 93 height 30
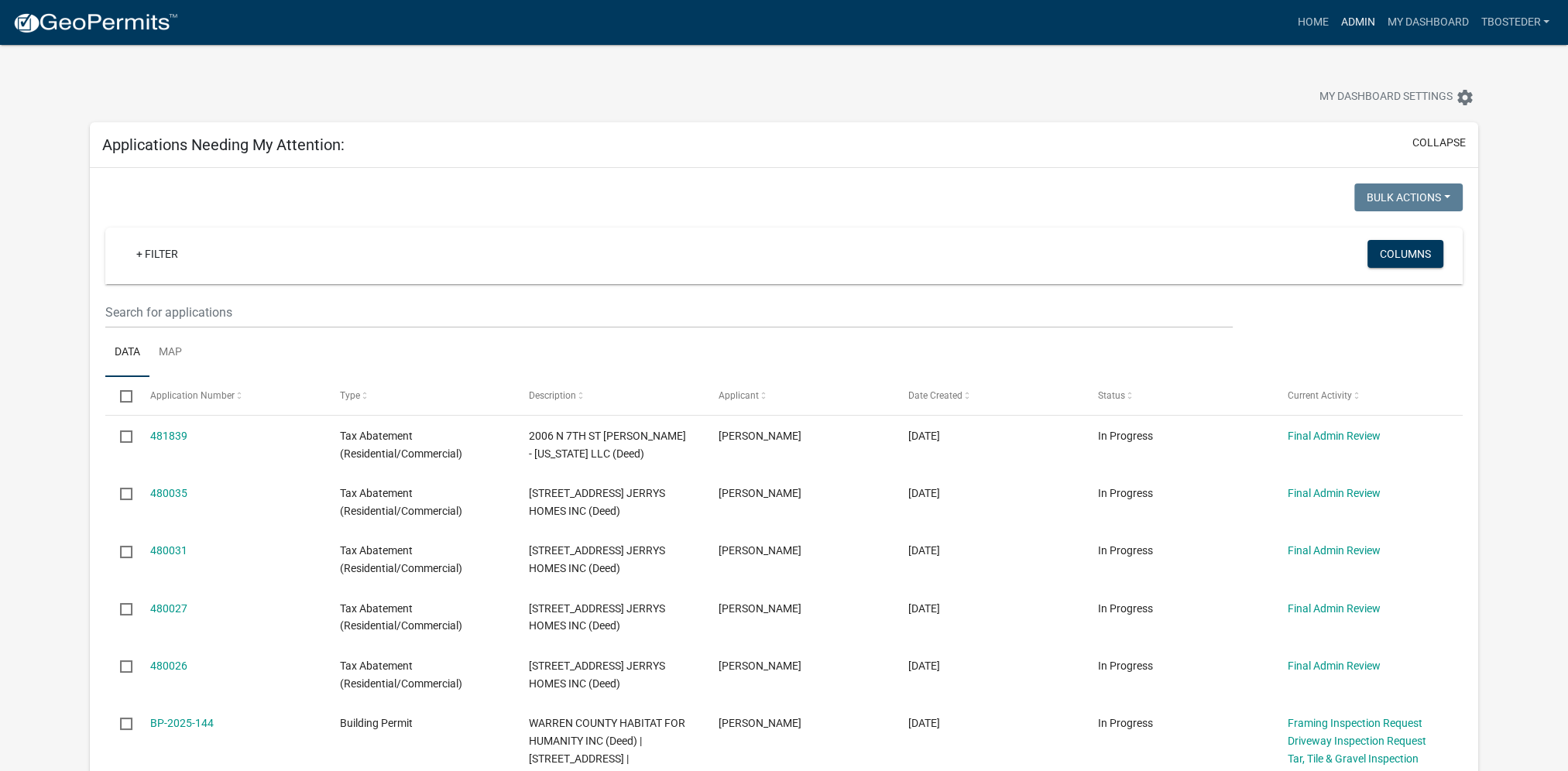
click at [1366, 19] on link "Admin" at bounding box center [1357, 22] width 46 height 30
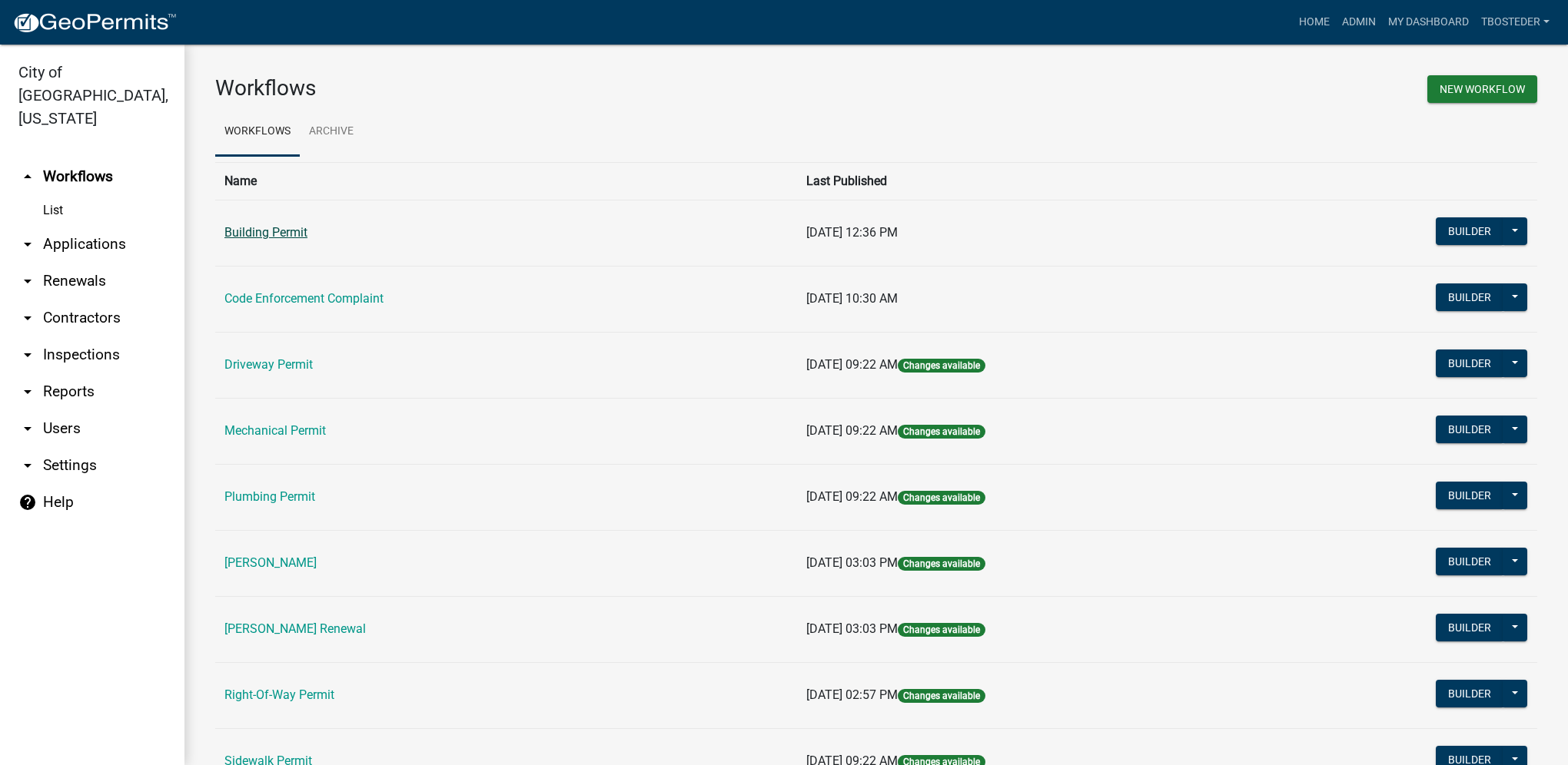
click at [288, 237] on link "Building Permit" at bounding box center [266, 232] width 83 height 14
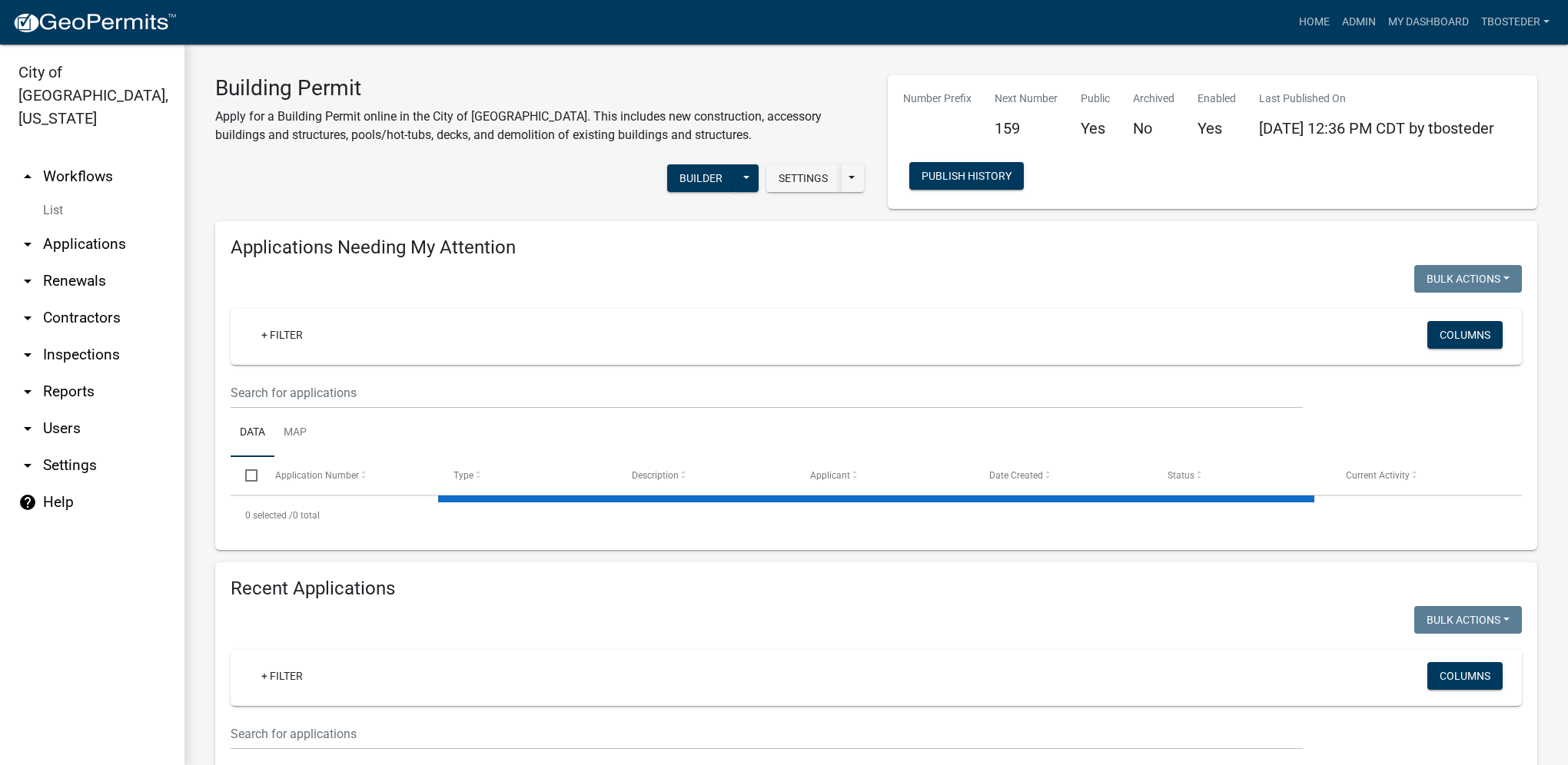
select select "1: 25"
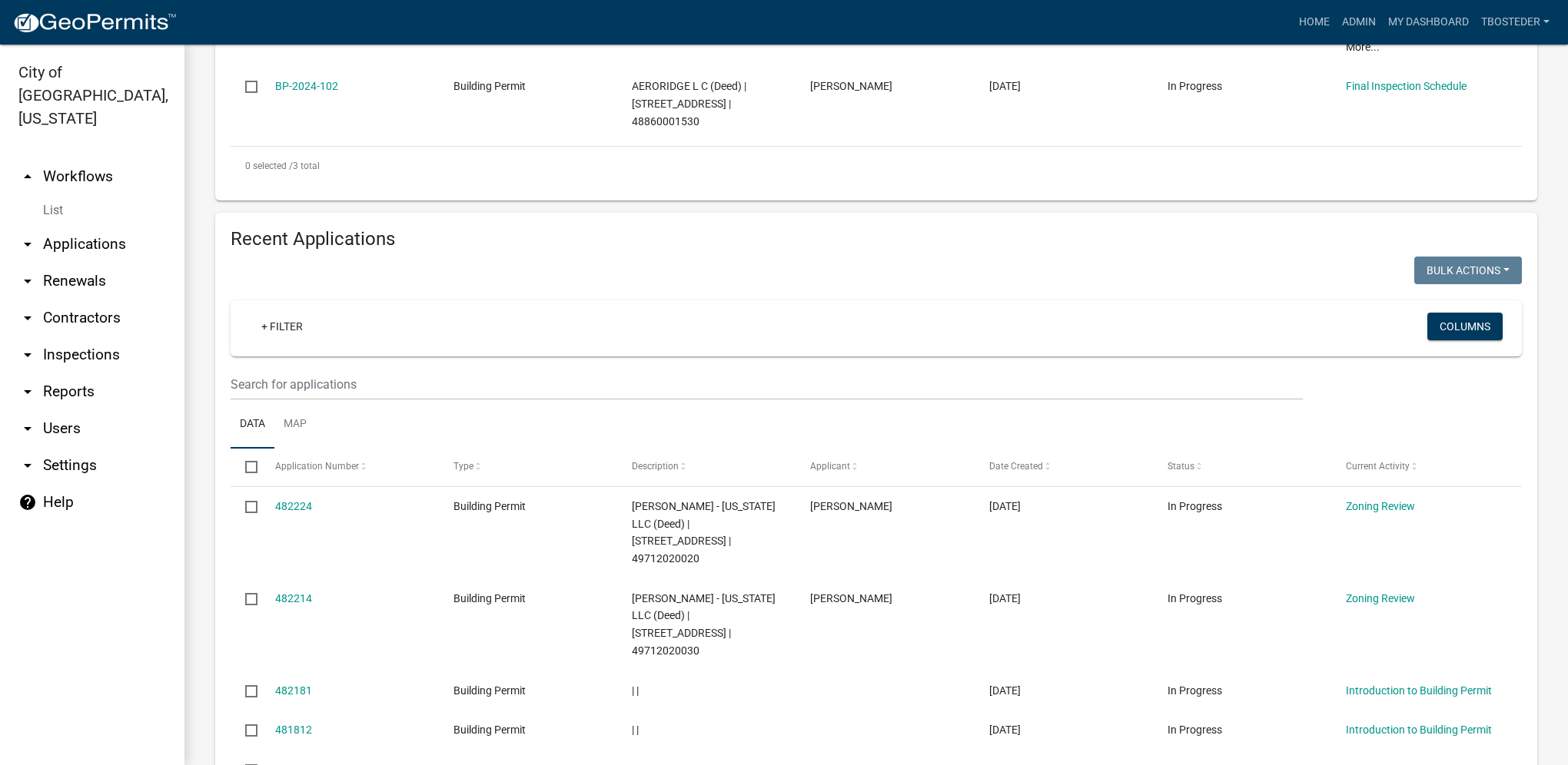
scroll to position [615, 0]
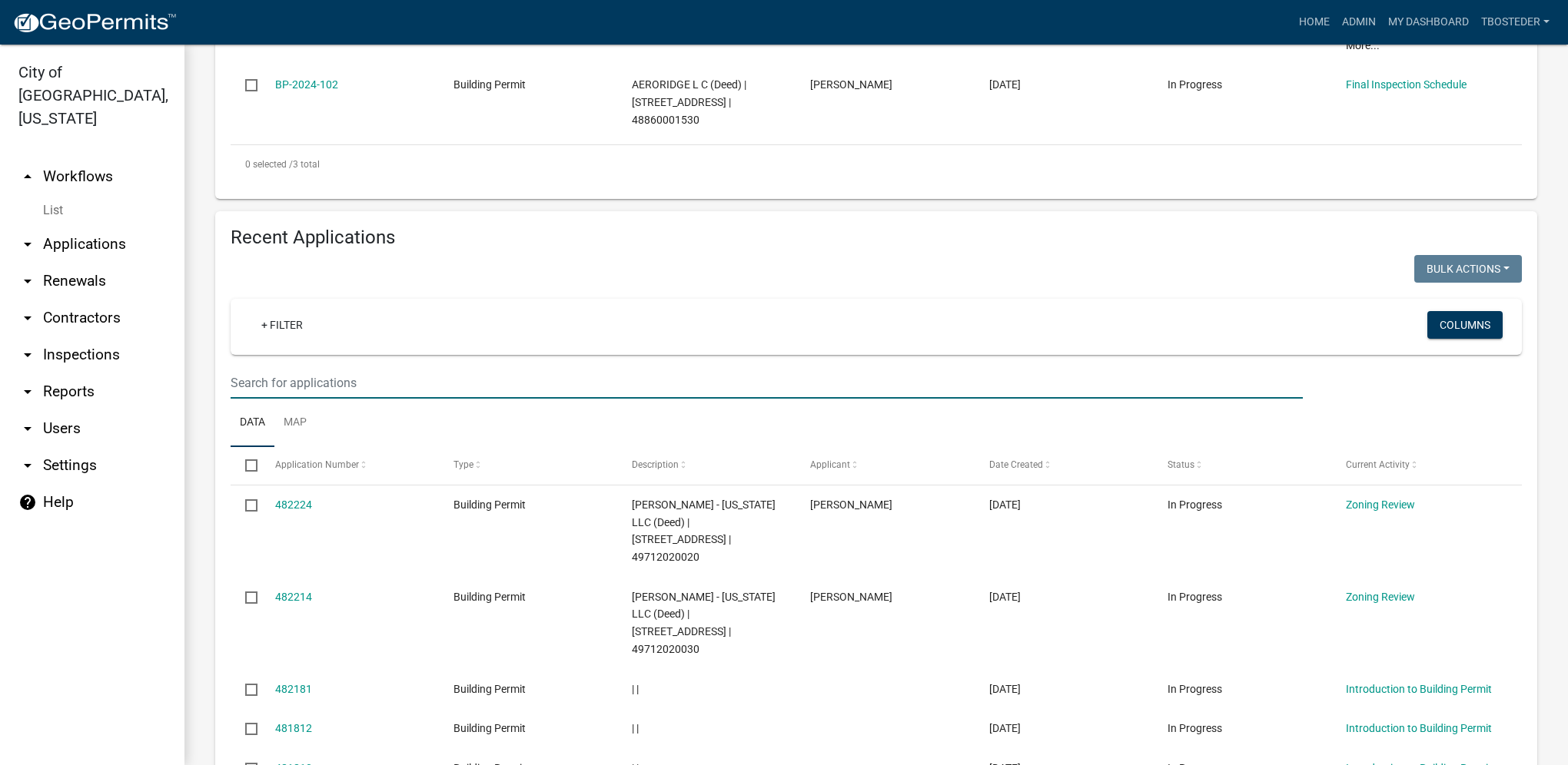
click at [406, 389] on input "text" at bounding box center [766, 383] width 1072 height 32
type input "turnbull"
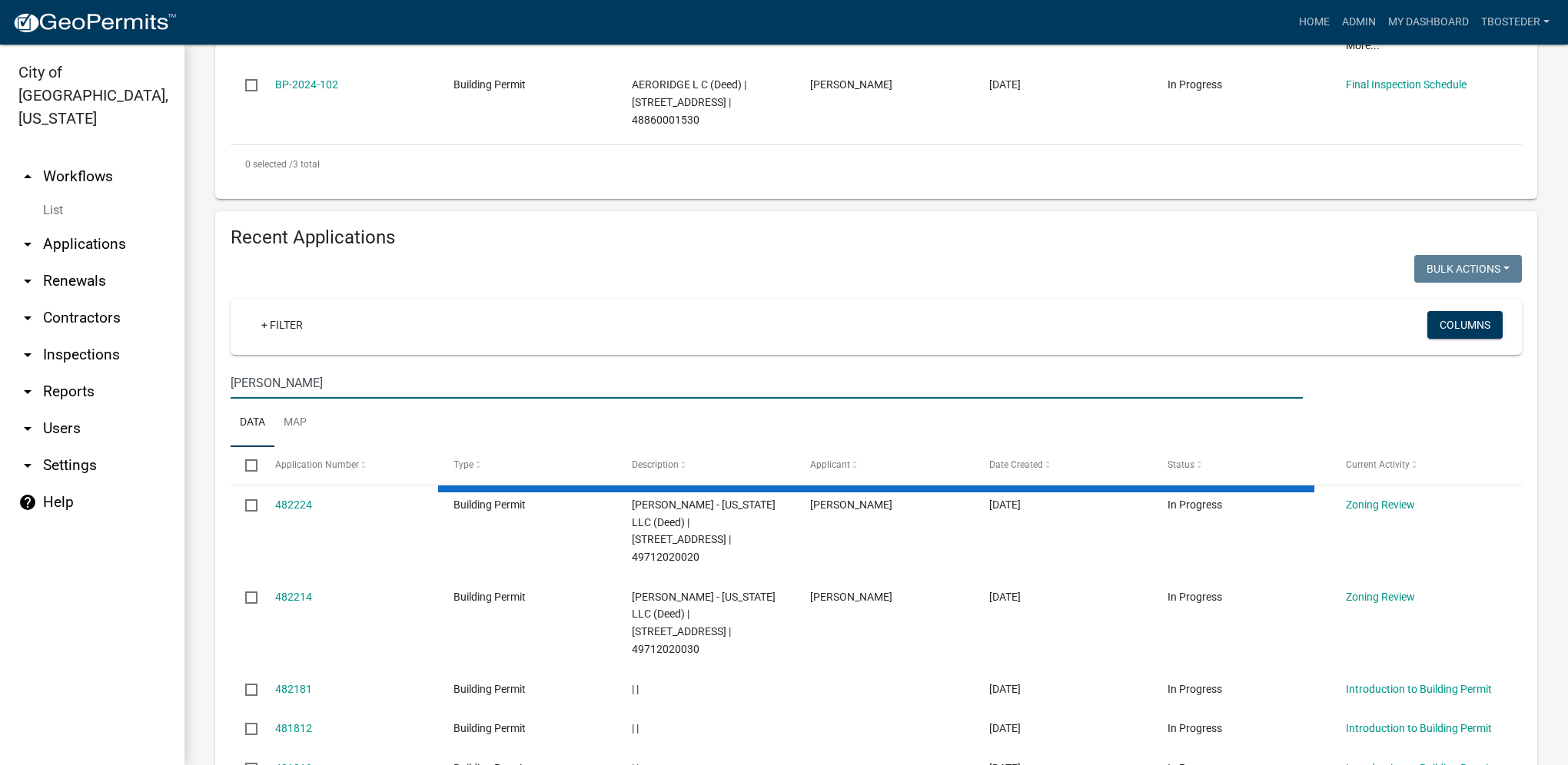
scroll to position [576, 0]
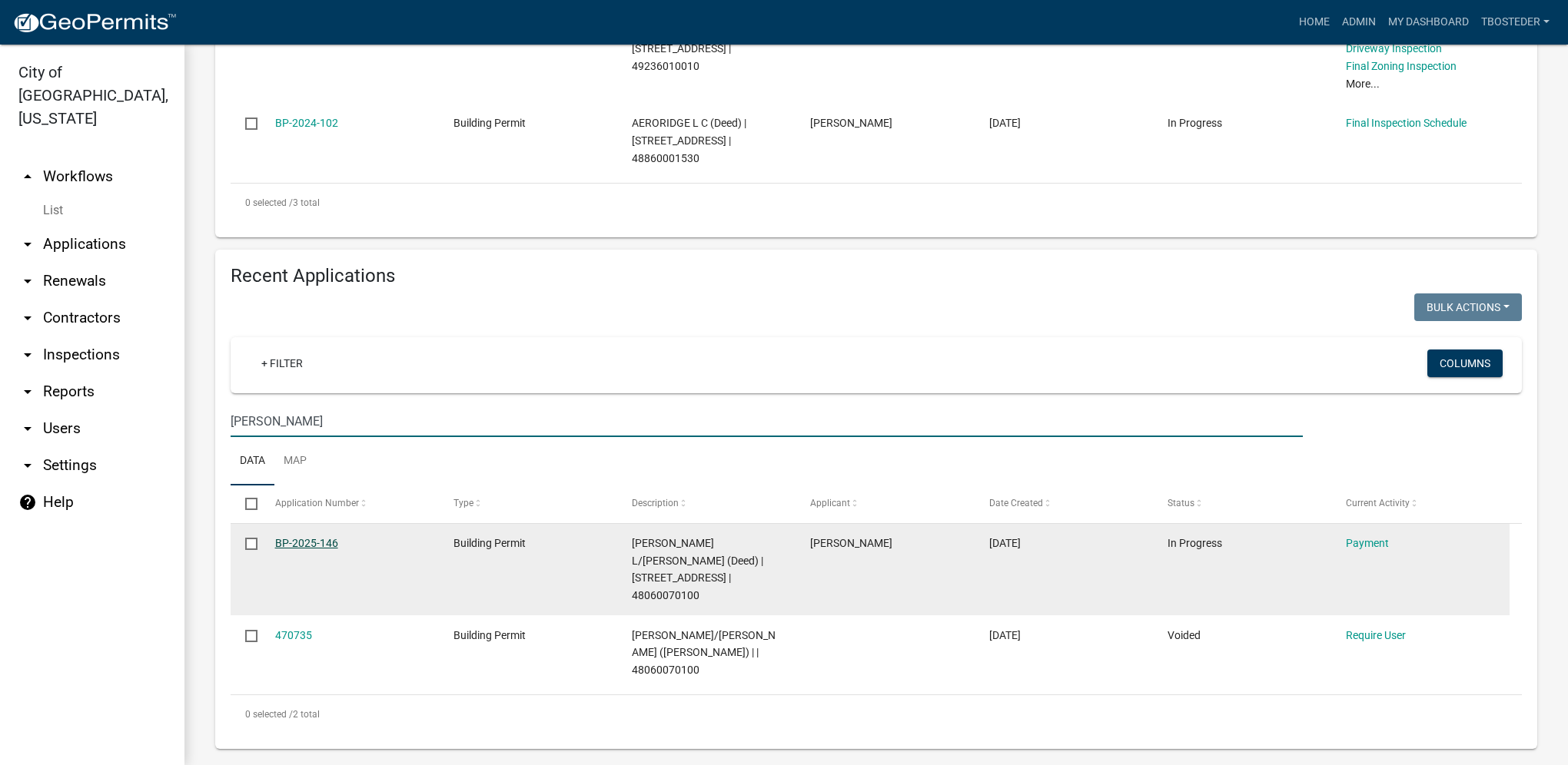
click at [324, 544] on link "BP-2025-146" at bounding box center [307, 542] width 63 height 12
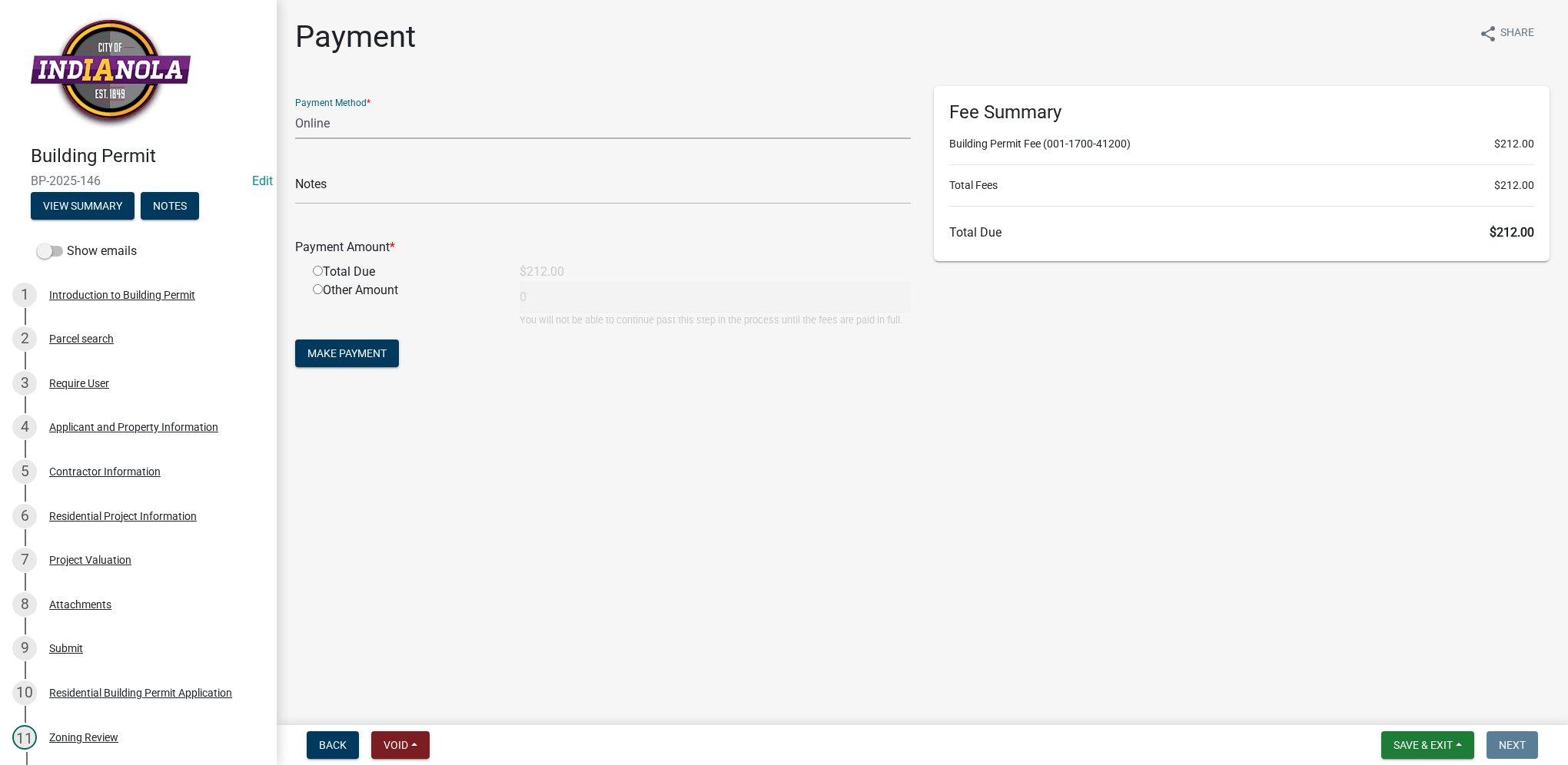
click at [339, 116] on select "Credit Card POS Check Cash Online" at bounding box center [603, 123] width 615 height 32
select select "1: 0"
click at [295, 108] on select "Credit Card POS Check Cash Online" at bounding box center [603, 123] width 615 height 32
click at [345, 187] on input "text" at bounding box center [603, 188] width 615 height 32
type input "4661"
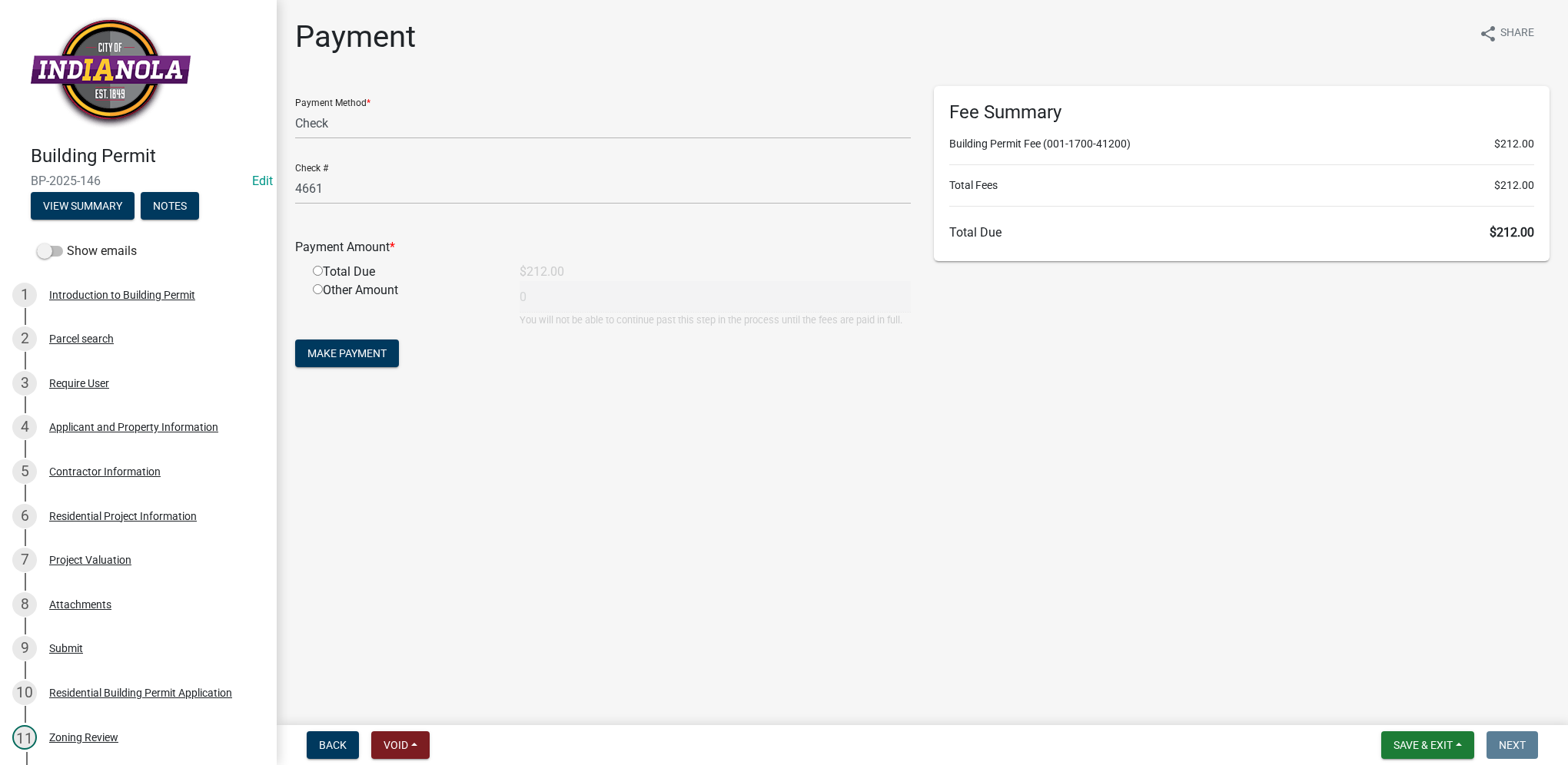
click at [317, 269] on input "radio" at bounding box center [317, 270] width 10 height 10
radio input "true"
type input "212"
click at [378, 348] on span "Make Payment" at bounding box center [347, 353] width 79 height 12
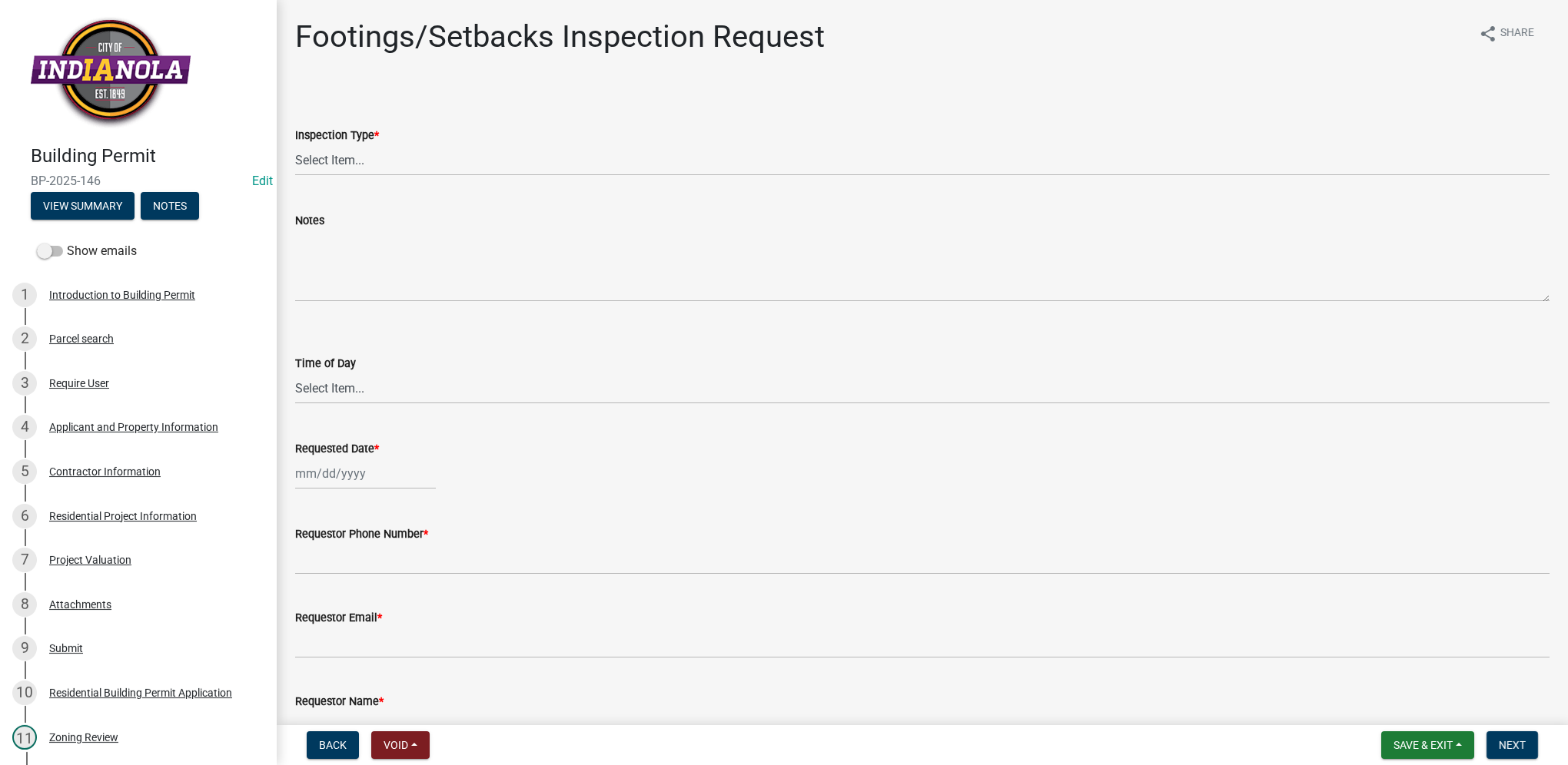
drag, startPoint x: 100, startPoint y: 181, endPoint x: 31, endPoint y: 179, distance: 69.0
click at [31, 179] on span "BP-2025-146" at bounding box center [138, 181] width 215 height 14
drag, startPoint x: 31, startPoint y: 179, endPoint x: 65, endPoint y: 156, distance: 41.0
click at [65, 156] on h4 "Building Permit" at bounding box center [147, 156] width 234 height 22
drag, startPoint x: 101, startPoint y: 181, endPoint x: 31, endPoint y: 181, distance: 70.0
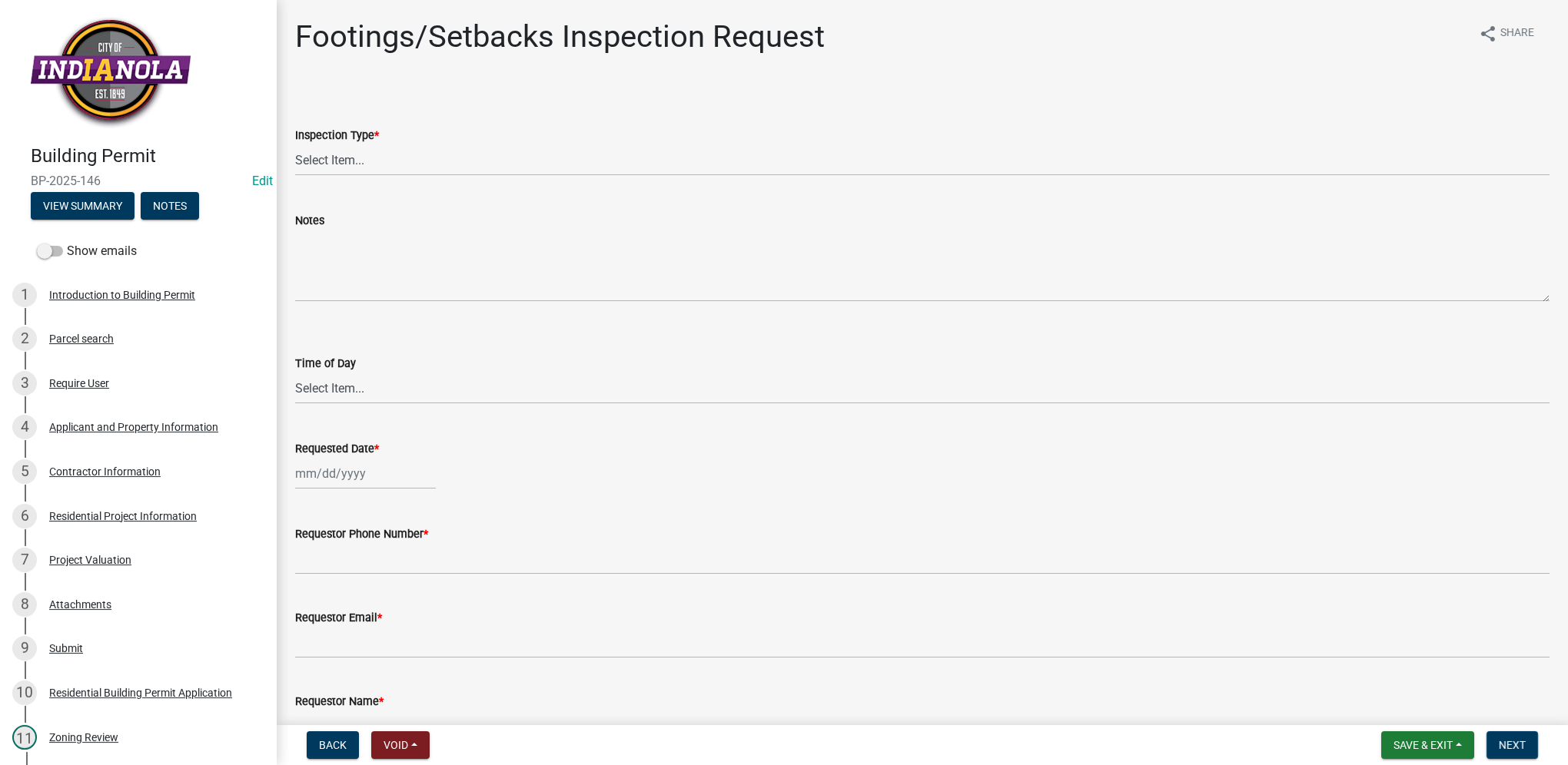
click at [31, 181] on span "BP-2025-146" at bounding box center [138, 181] width 215 height 14
drag, startPoint x: 31, startPoint y: 181, endPoint x: 93, endPoint y: 160, distance: 65.5
click at [93, 160] on h4 "Building Permit" at bounding box center [147, 156] width 234 height 22
click at [86, 415] on div "4 Applicant and Property Information" at bounding box center [132, 427] width 240 height 25
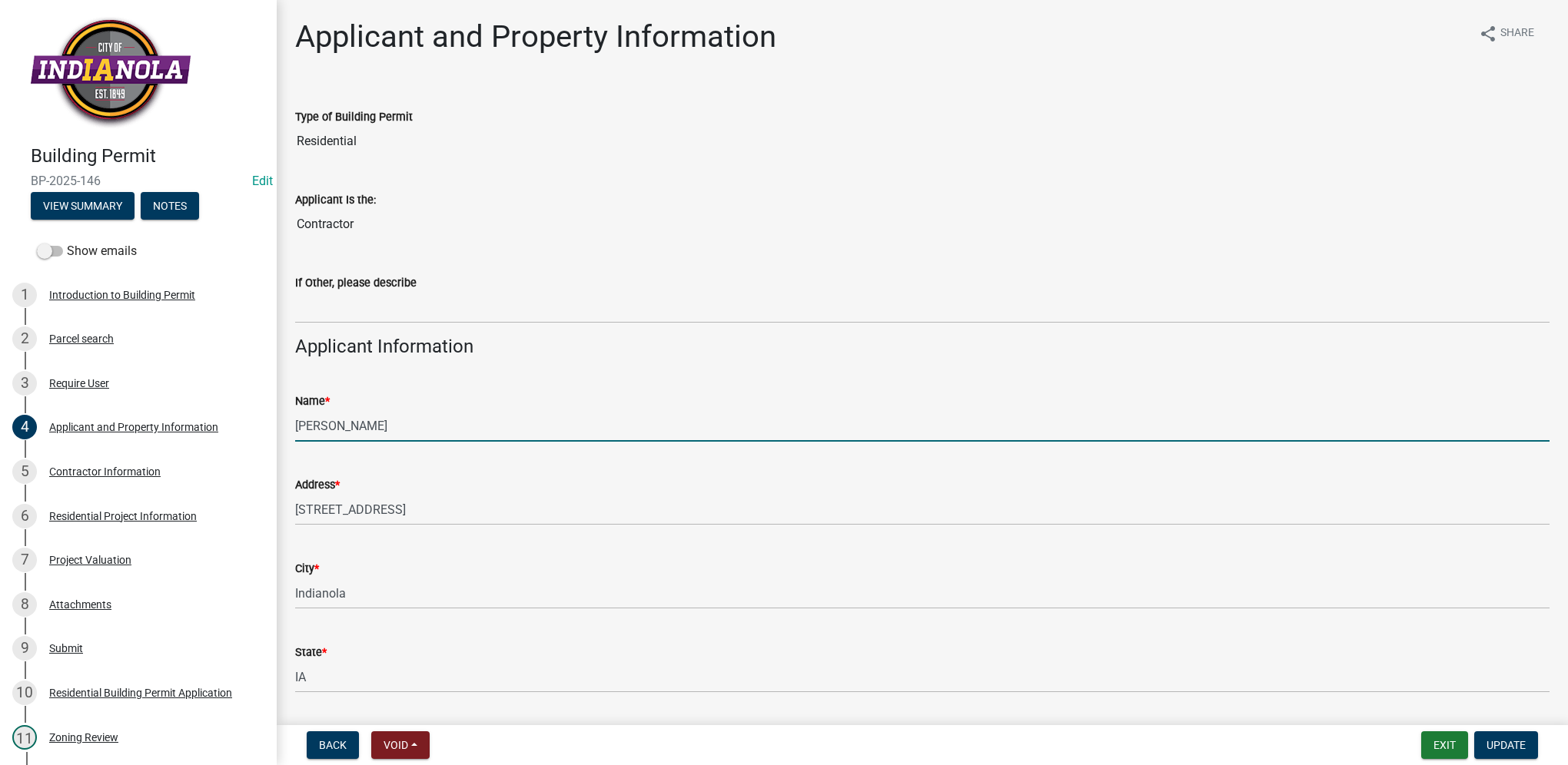
drag, startPoint x: 412, startPoint y: 431, endPoint x: 281, endPoint y: 434, distance: 131.0
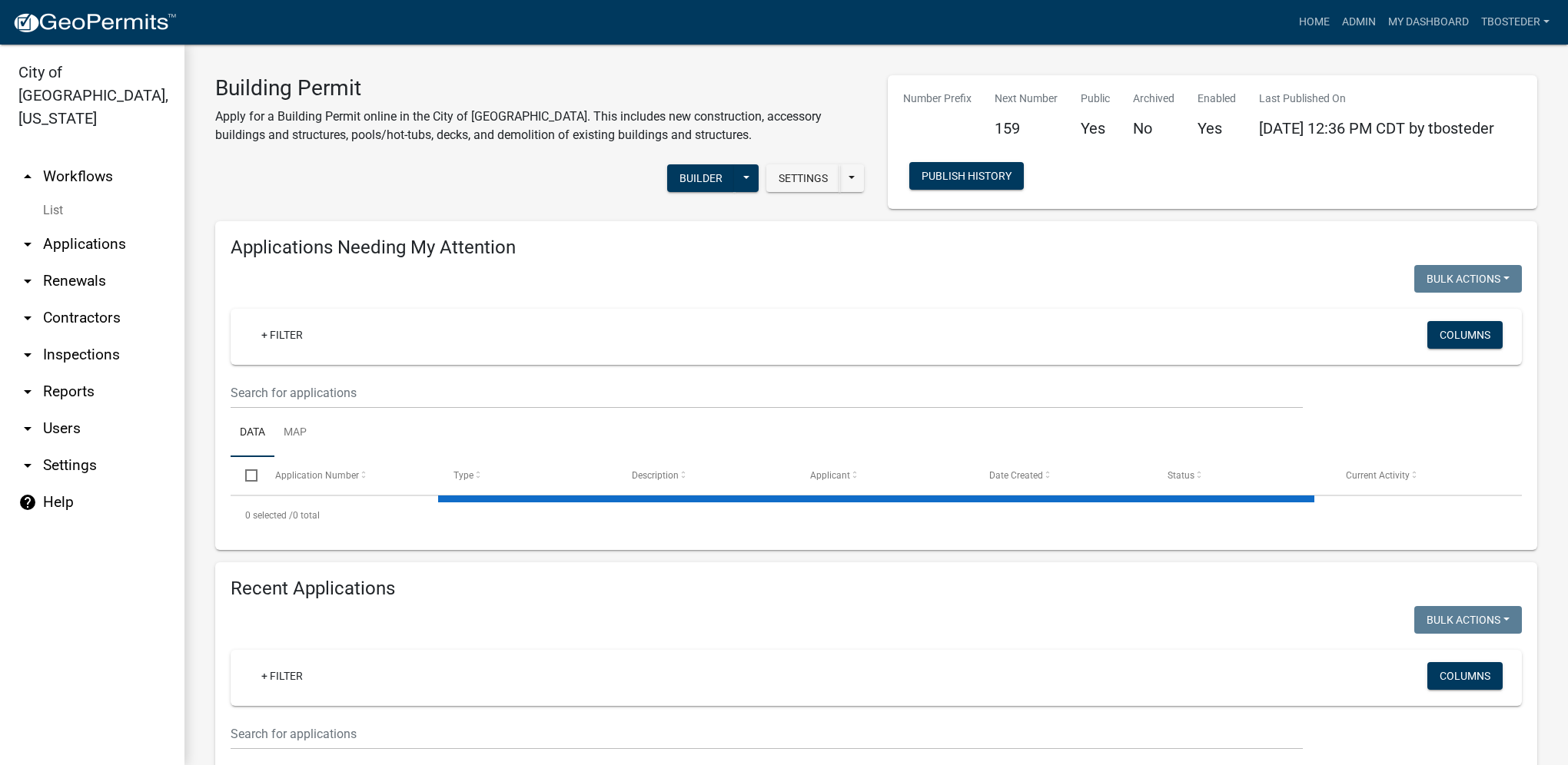
select select "1: 25"
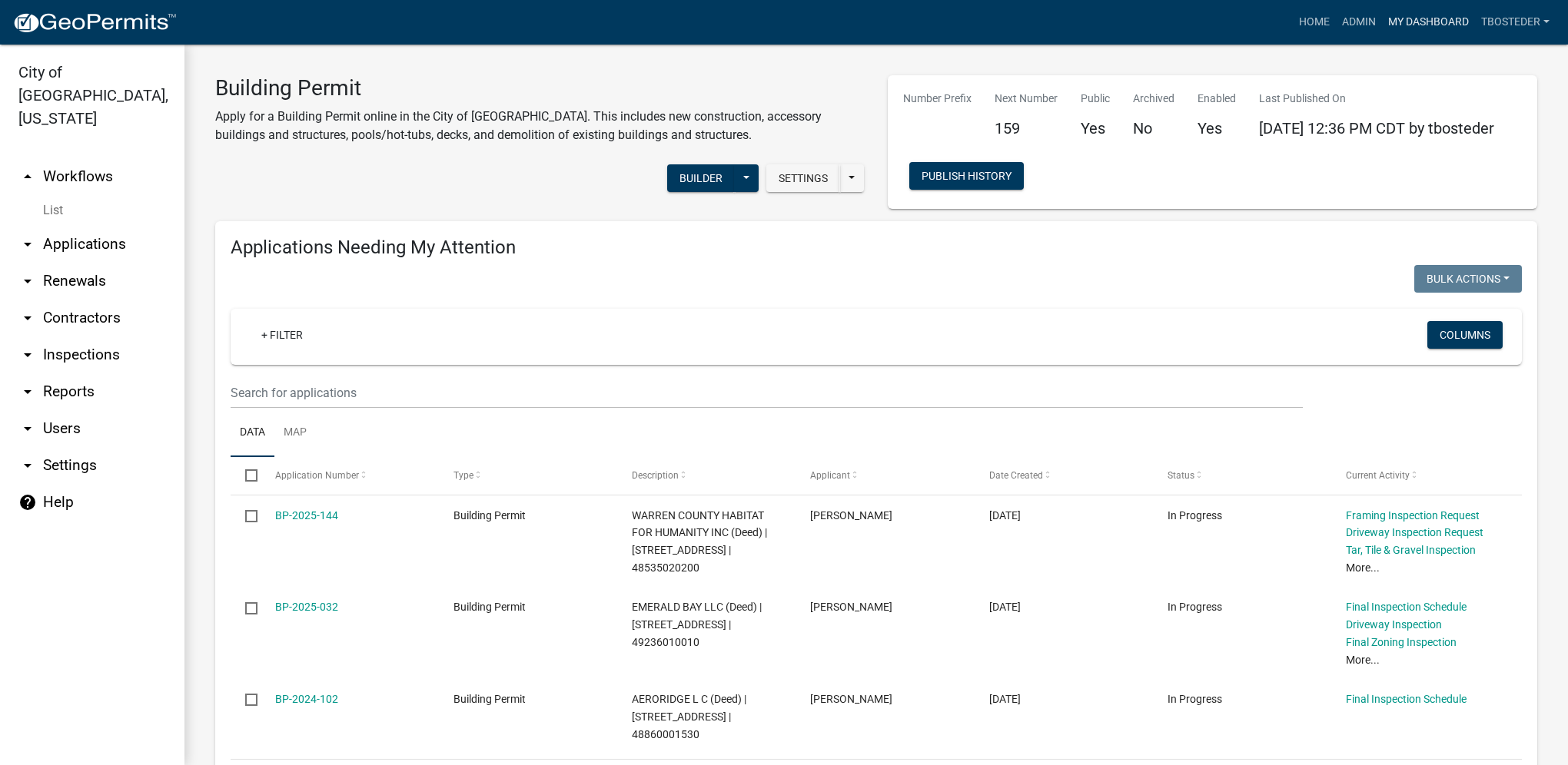
click at [1406, 26] on link "My Dashboard" at bounding box center [1428, 22] width 93 height 30
